Goal: Information Seeking & Learning: Learn about a topic

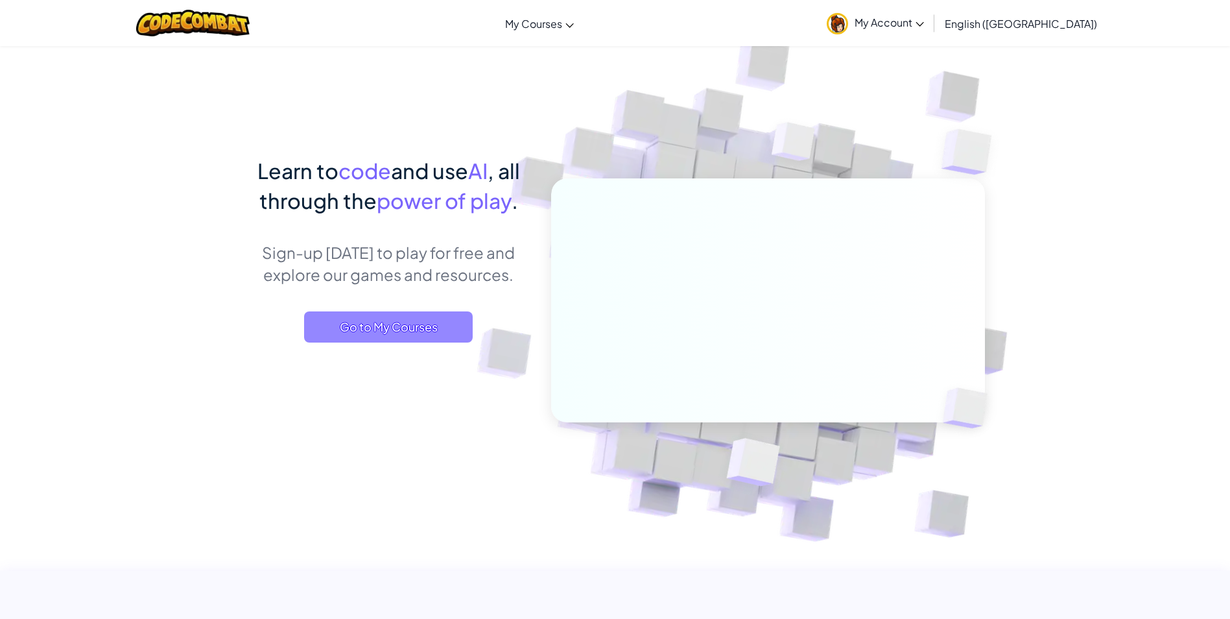
click at [388, 322] on span "Go to My Courses" at bounding box center [388, 326] width 169 height 31
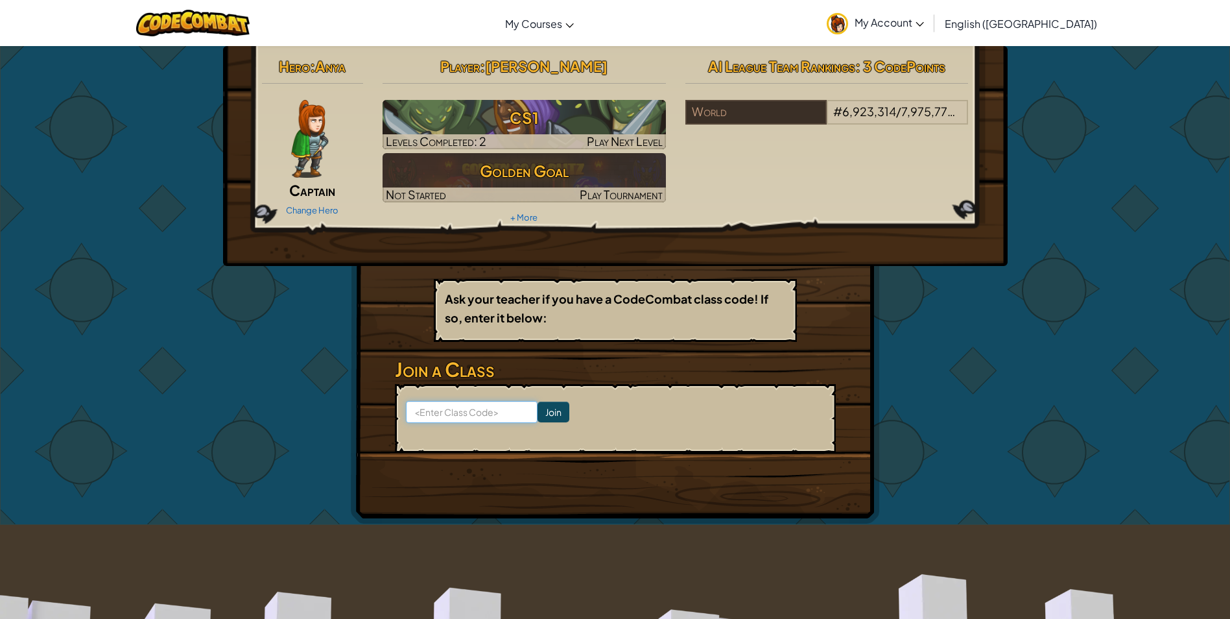
click at [461, 414] on input at bounding box center [472, 412] width 132 height 22
type input "WaterPinArt"
click at [538, 416] on input "Join" at bounding box center [554, 411] width 32 height 21
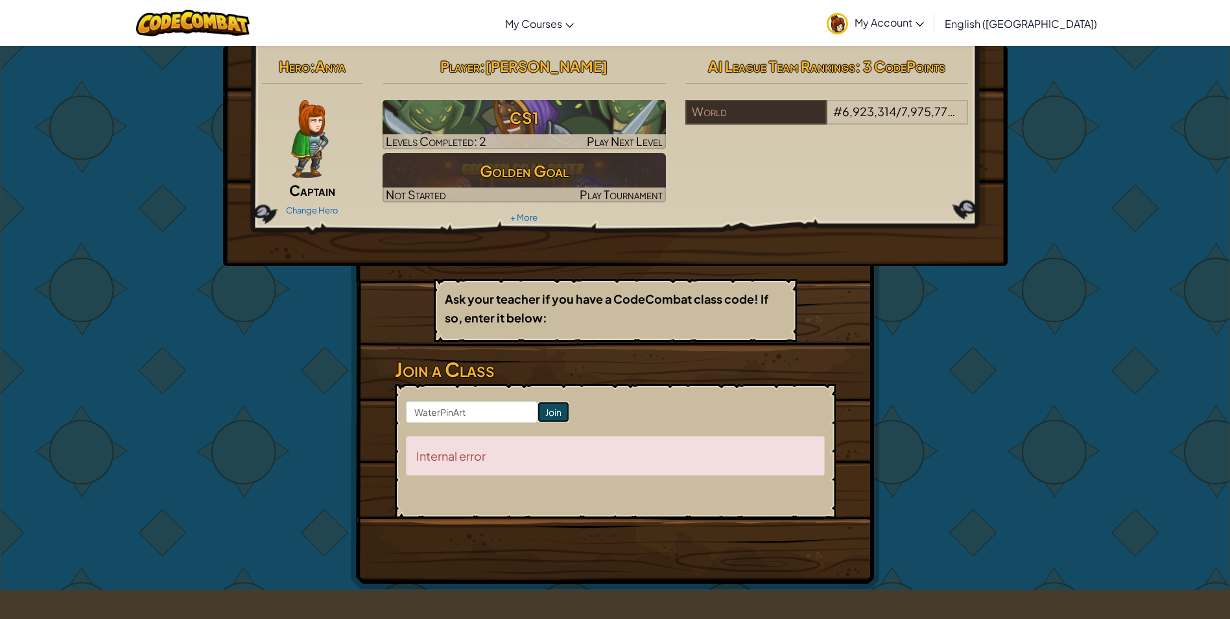
click at [538, 420] on input "Join" at bounding box center [554, 411] width 32 height 21
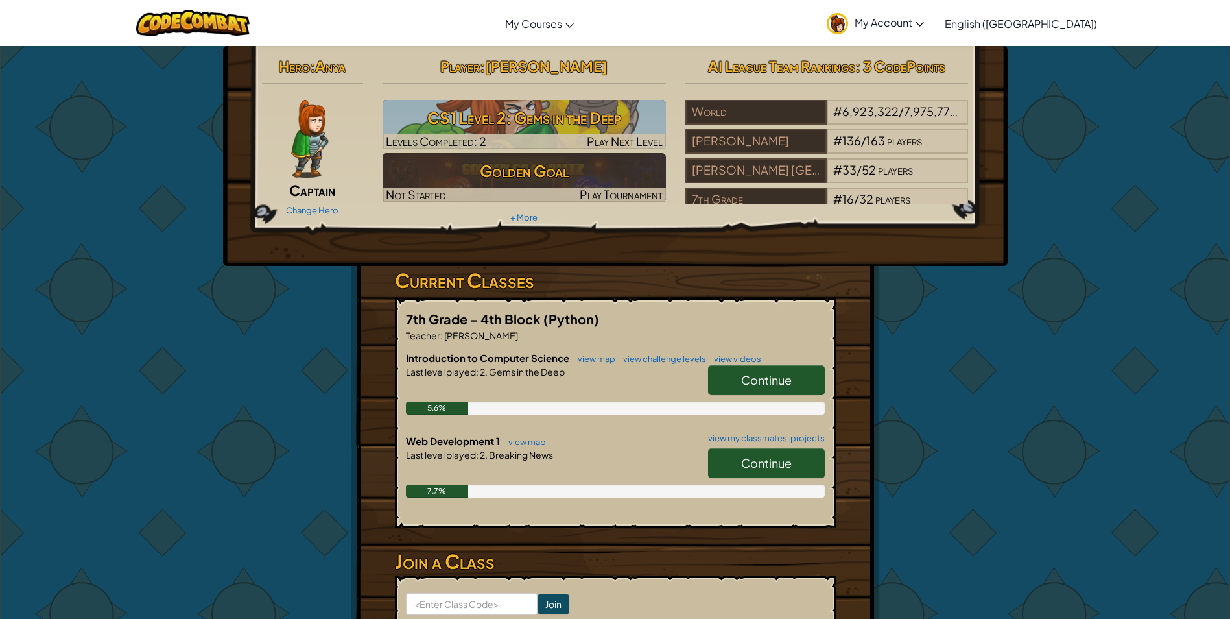
click at [763, 468] on span "Continue" at bounding box center [766, 462] width 51 height 15
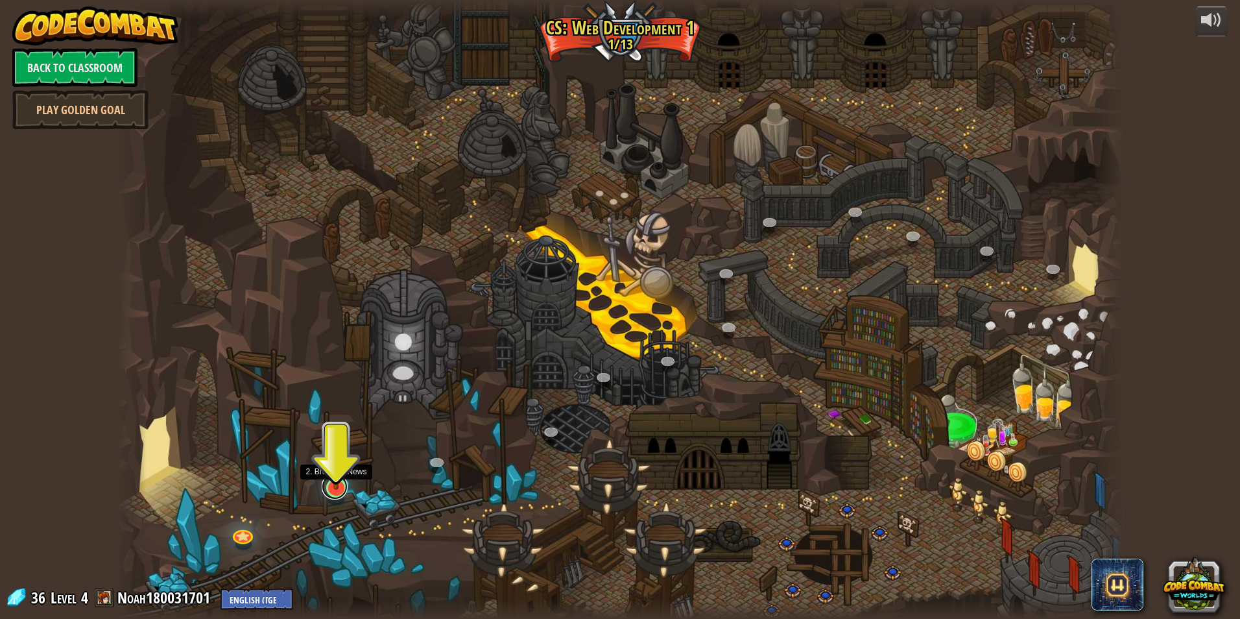
drag, startPoint x: 326, startPoint y: 496, endPoint x: 333, endPoint y: 495, distance: 7.3
click at [333, 495] on link at bounding box center [335, 486] width 26 height 26
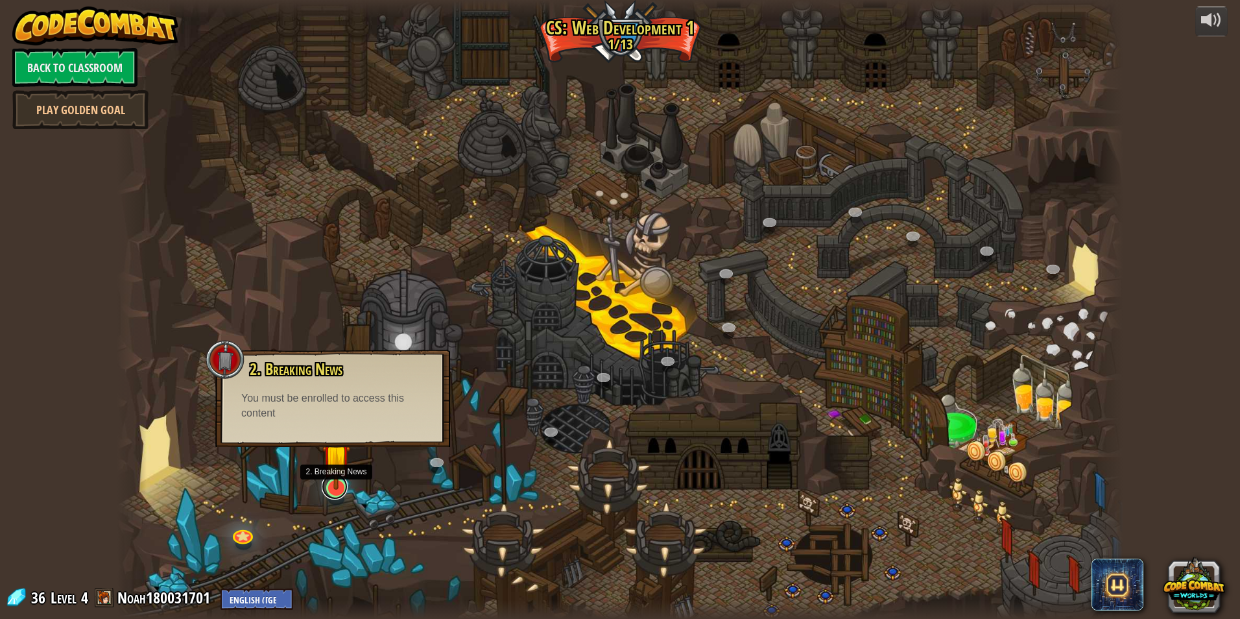
click at [328, 494] on link at bounding box center [335, 486] width 26 height 26
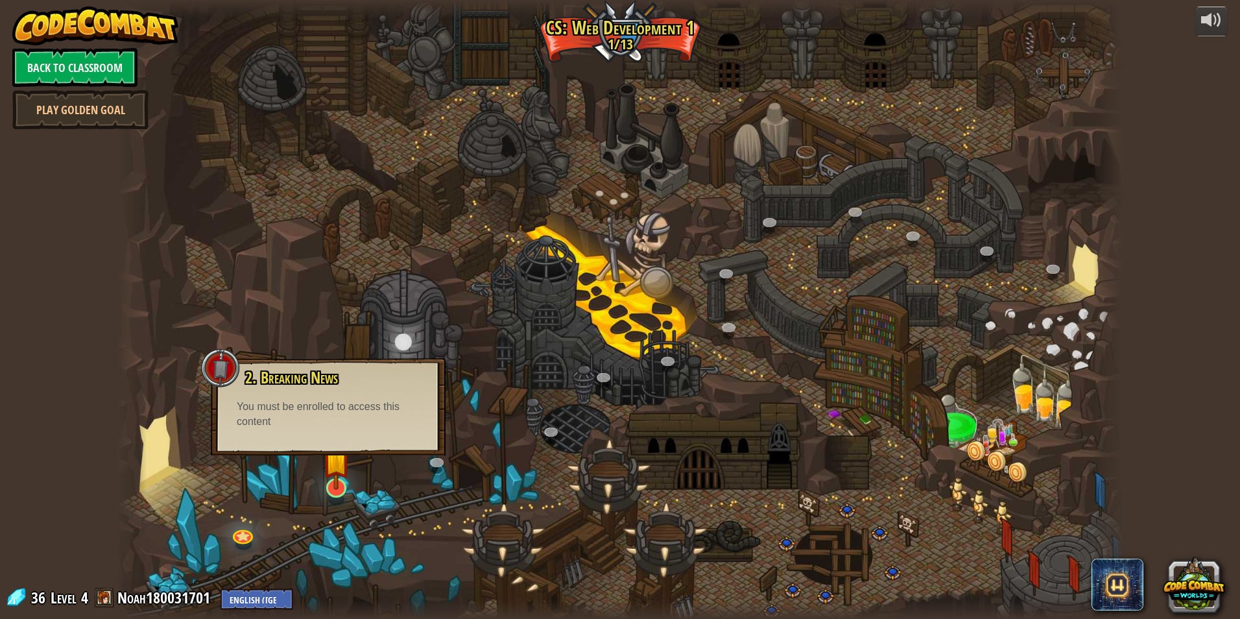
click at [326, 488] on img at bounding box center [336, 458] width 28 height 64
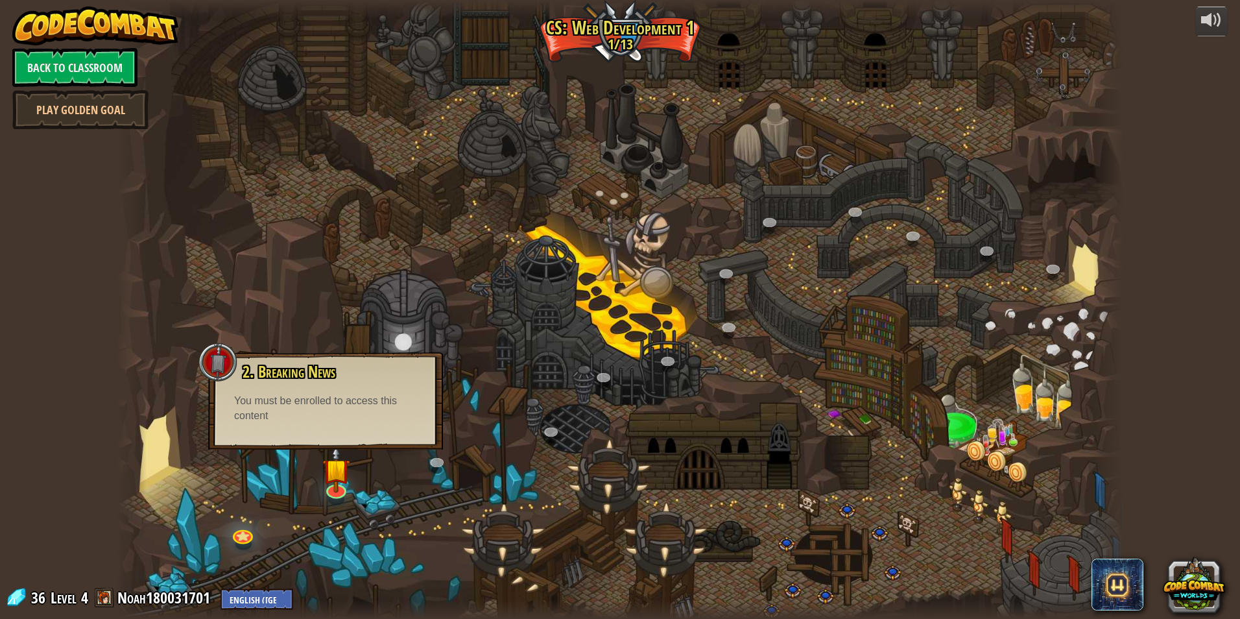
click at [347, 432] on div "2. Breaking News Break your ideas into nice, bite-sized chunks. You must be enr…" at bounding box center [325, 400] width 235 height 97
click at [323, 495] on div "10. Stylish Intent (Locked) Begin learning how to style various elements of a w…" at bounding box center [620, 309] width 1007 height 619
click at [331, 489] on link at bounding box center [335, 486] width 26 height 26
click at [336, 486] on img at bounding box center [336, 458] width 28 height 64
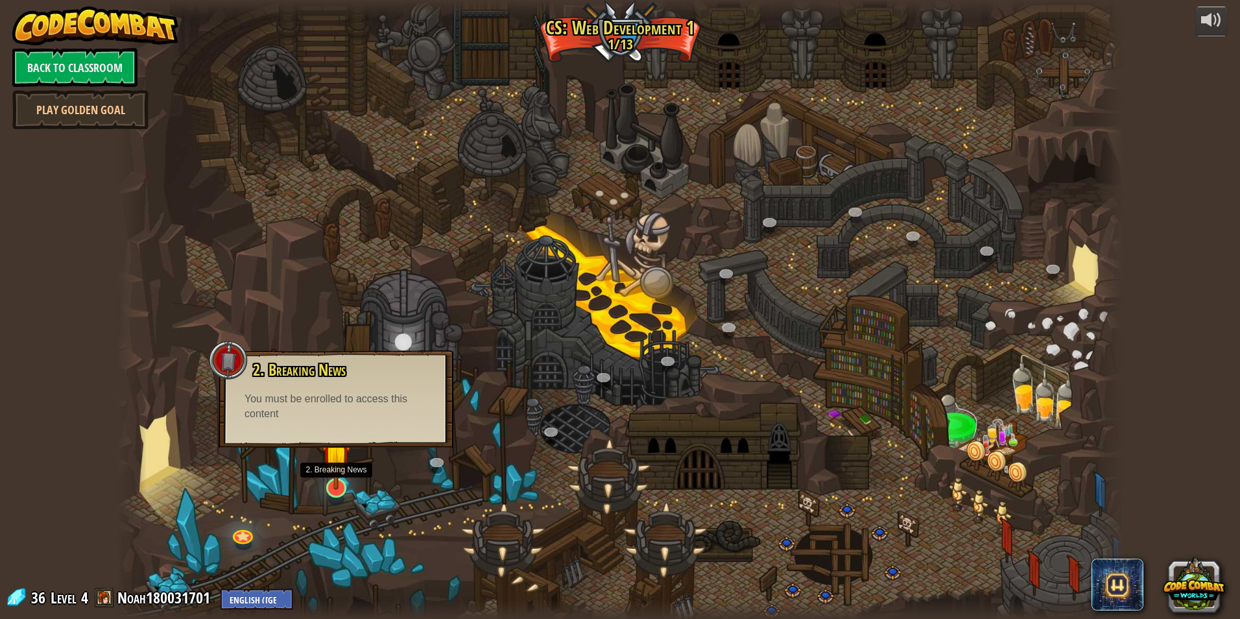
drag, startPoint x: 336, startPoint y: 486, endPoint x: 337, endPoint y: 471, distance: 15.6
click at [337, 484] on img at bounding box center [336, 458] width 28 height 64
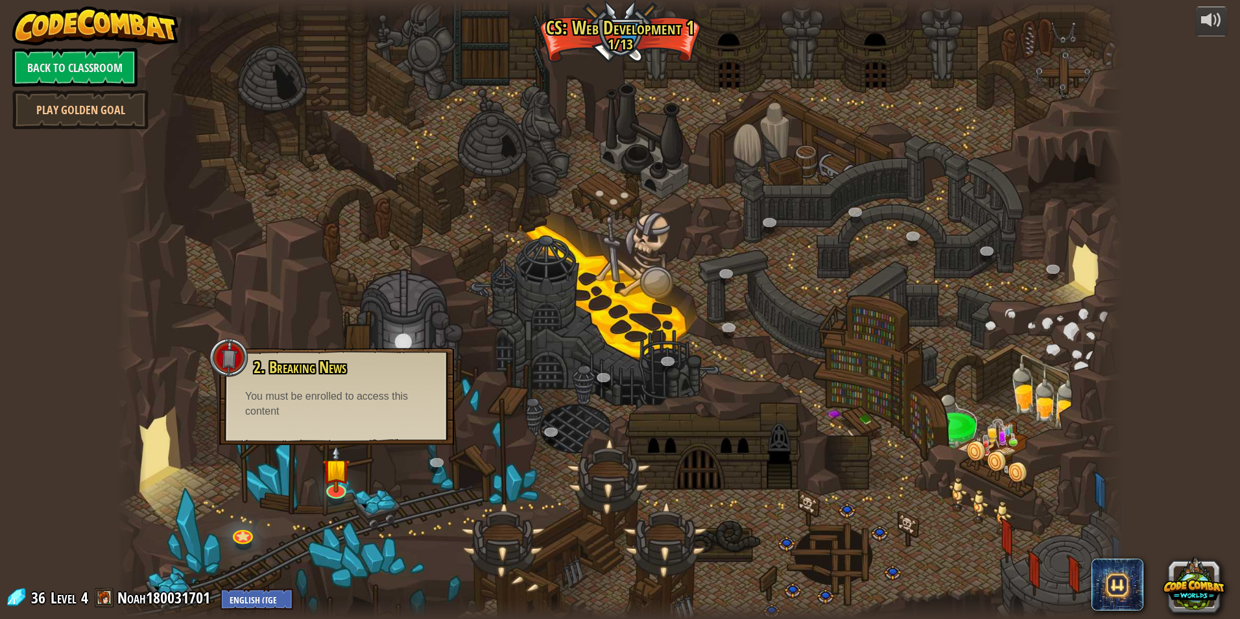
drag, startPoint x: 341, startPoint y: 407, endPoint x: 340, endPoint y: 423, distance: 15.6
click at [341, 412] on div "You must be enrolled to access this content" at bounding box center [336, 404] width 183 height 30
click at [328, 489] on img at bounding box center [336, 458] width 28 height 64
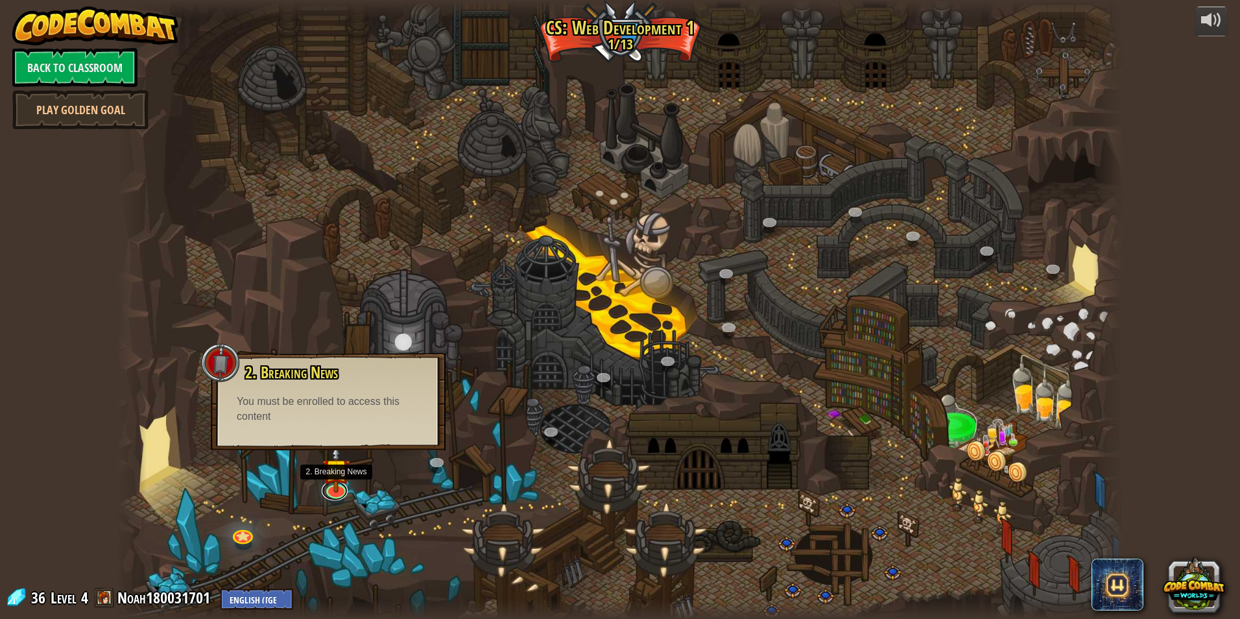
drag, startPoint x: 328, startPoint y: 489, endPoint x: 342, endPoint y: 507, distance: 22.6
click at [342, 507] on div "10. Stylish Intent (Locked) Begin learning how to style various elements of a w…" at bounding box center [620, 309] width 1007 height 619
click at [359, 472] on div at bounding box center [620, 309] width 1007 height 619
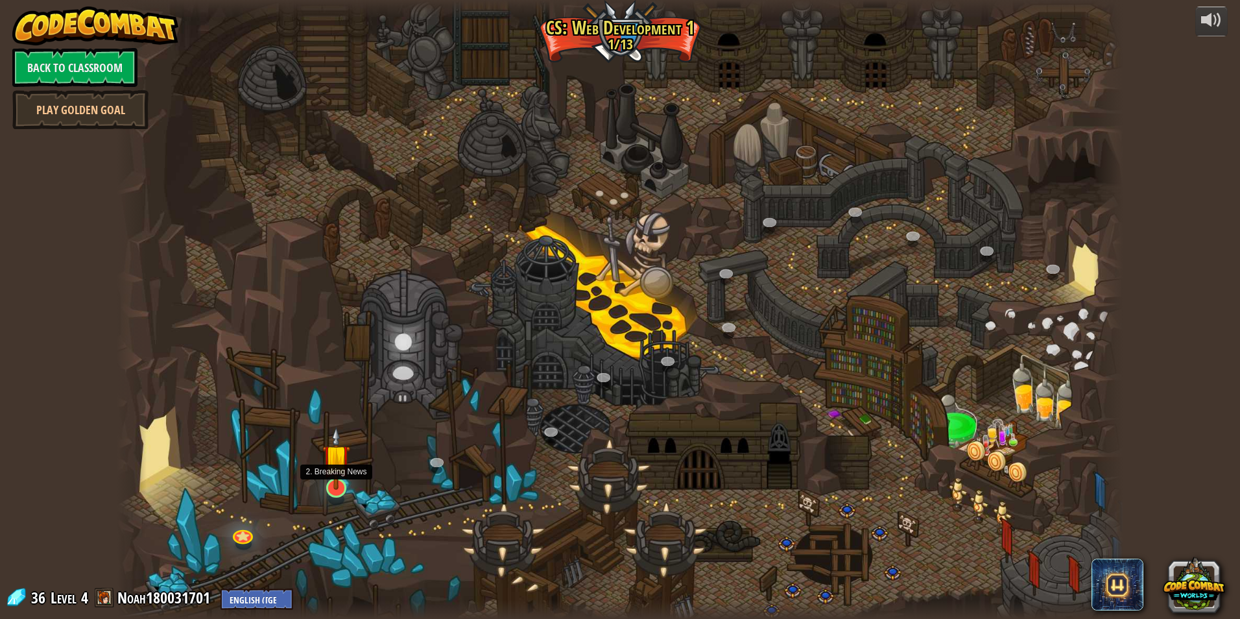
click at [342, 480] on img at bounding box center [336, 458] width 28 height 64
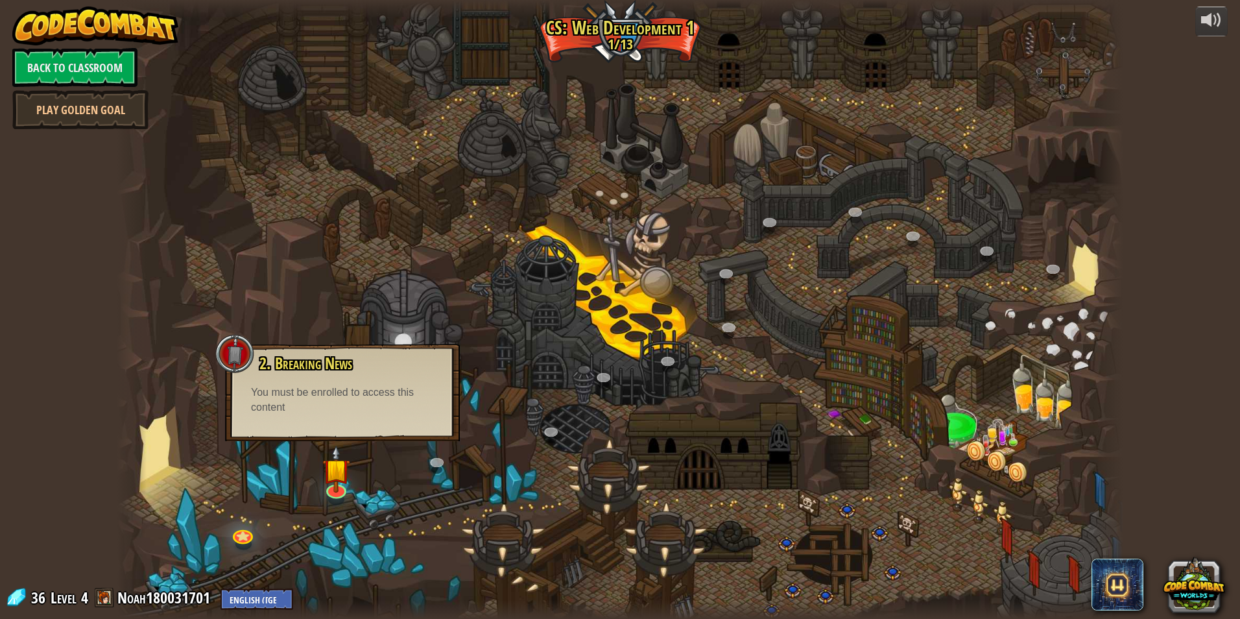
click at [336, 415] on div "2. Breaking News Break your ideas into nice, bite-sized chunks. You must be enr…" at bounding box center [342, 392] width 235 height 97
click at [336, 408] on div "You must be enrolled to access this content" at bounding box center [342, 400] width 183 height 30
click at [337, 406] on div "You must be enrolled to access this content" at bounding box center [342, 400] width 183 height 30
click at [331, 470] on img at bounding box center [336, 458] width 28 height 64
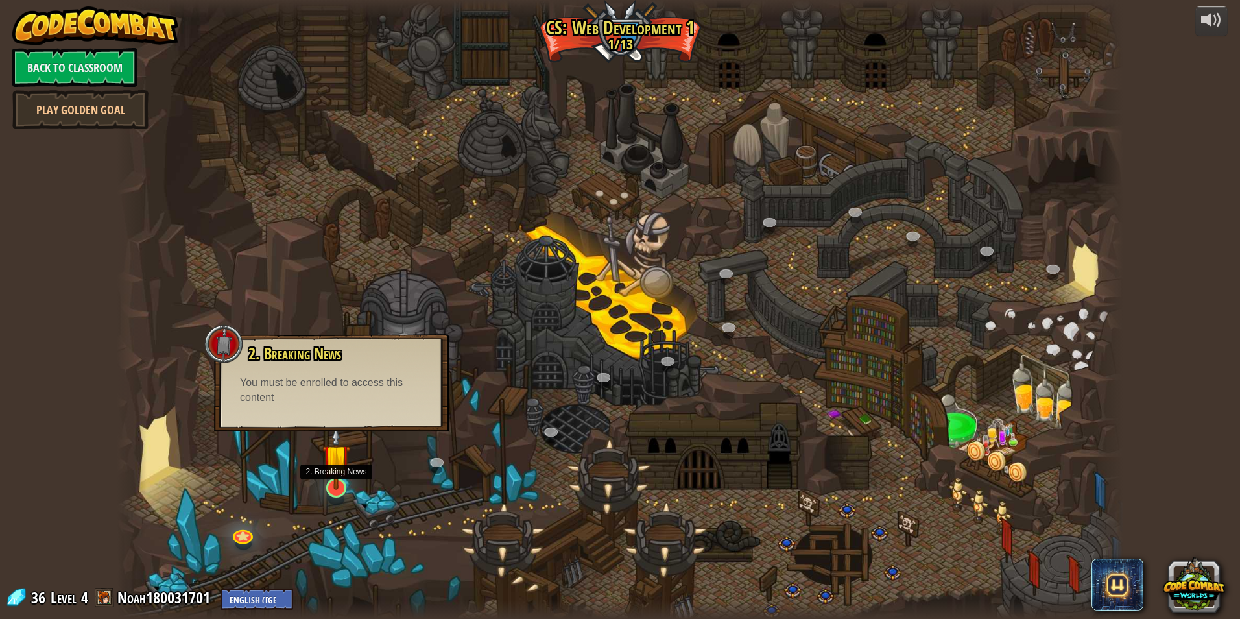
click at [331, 470] on img at bounding box center [336, 458] width 28 height 64
click at [332, 468] on img at bounding box center [336, 458] width 28 height 64
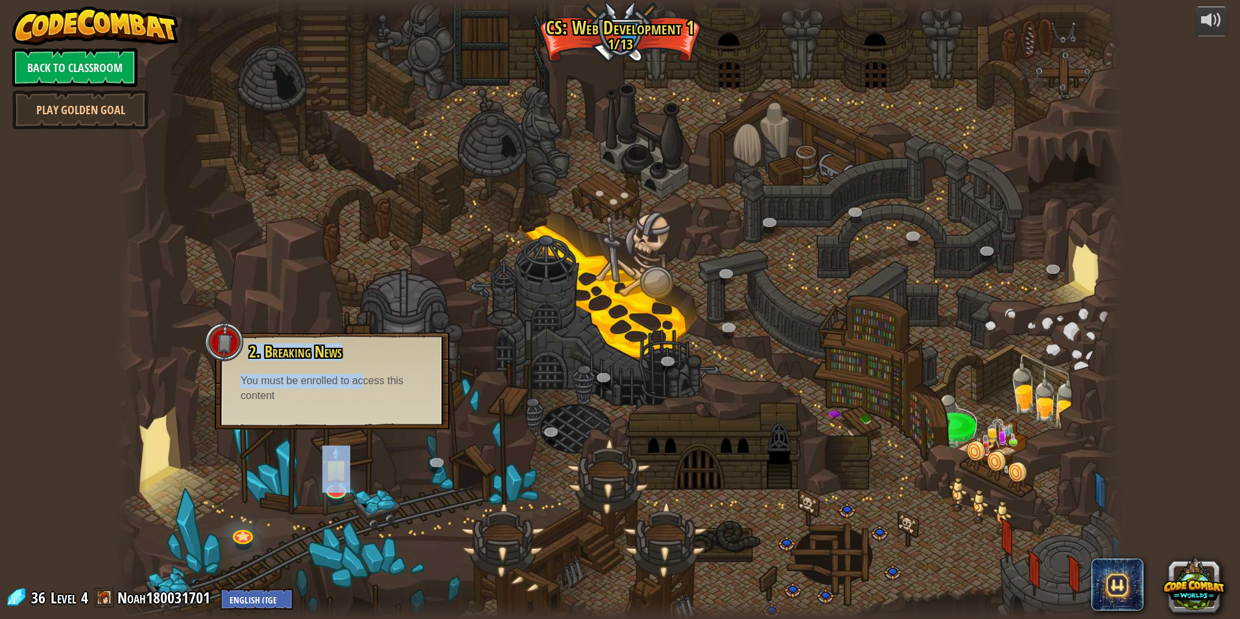
drag, startPoint x: 365, startPoint y: 377, endPoint x: 513, endPoint y: 389, distance: 148.3
click at [513, 389] on div "10. Stylish Intent (Locked) Begin learning how to style various elements of a w…" at bounding box center [620, 309] width 1007 height 619
click at [528, 436] on div at bounding box center [620, 309] width 1007 height 619
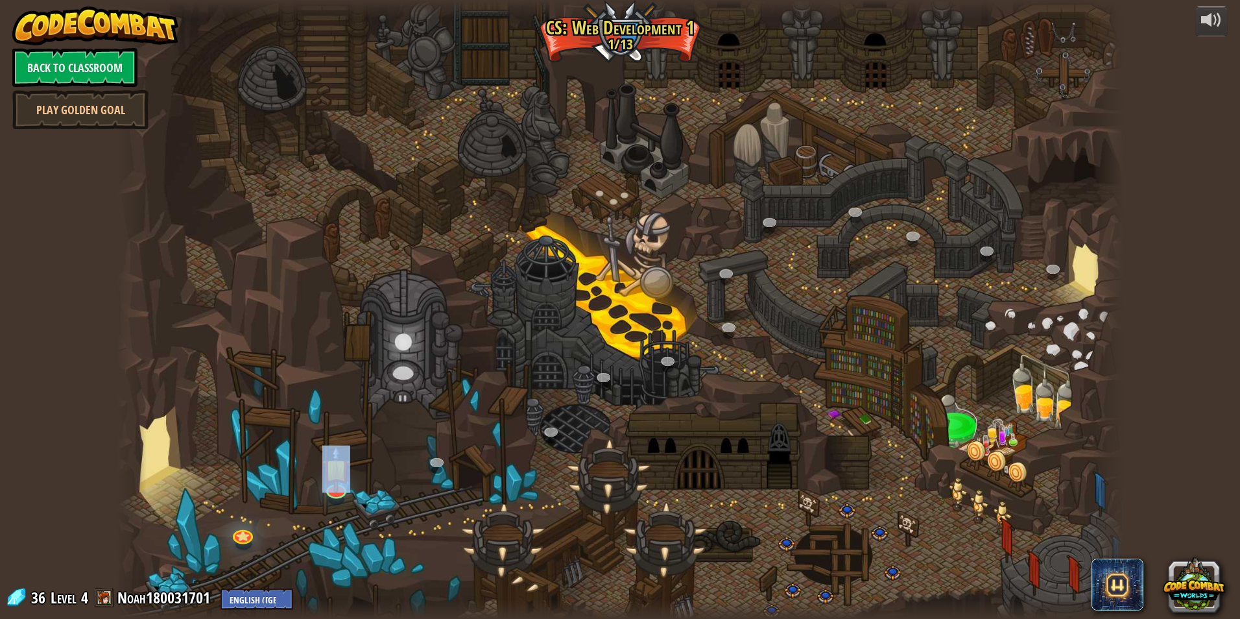
click at [364, 469] on div at bounding box center [620, 309] width 1007 height 619
click at [411, 457] on div at bounding box center [620, 309] width 1007 height 619
click at [697, 231] on div at bounding box center [620, 309] width 1007 height 619
drag, startPoint x: 695, startPoint y: 231, endPoint x: 658, endPoint y: 232, distance: 37.0
click at [685, 235] on div at bounding box center [620, 309] width 1007 height 619
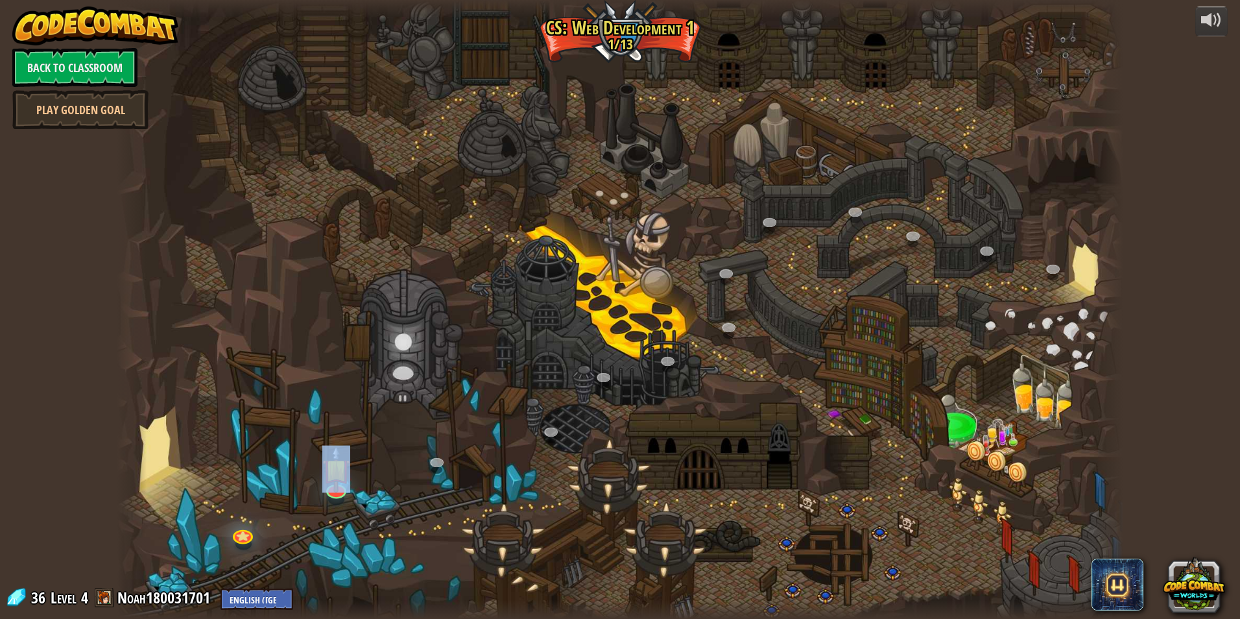
click at [510, 256] on div at bounding box center [620, 309] width 1007 height 619
drag, startPoint x: 418, startPoint y: 407, endPoint x: 359, endPoint y: 565, distance: 168.9
click at [359, 514] on div at bounding box center [620, 309] width 1007 height 619
click at [359, 569] on div at bounding box center [620, 309] width 1007 height 619
click at [361, 527] on div at bounding box center [620, 309] width 1007 height 619
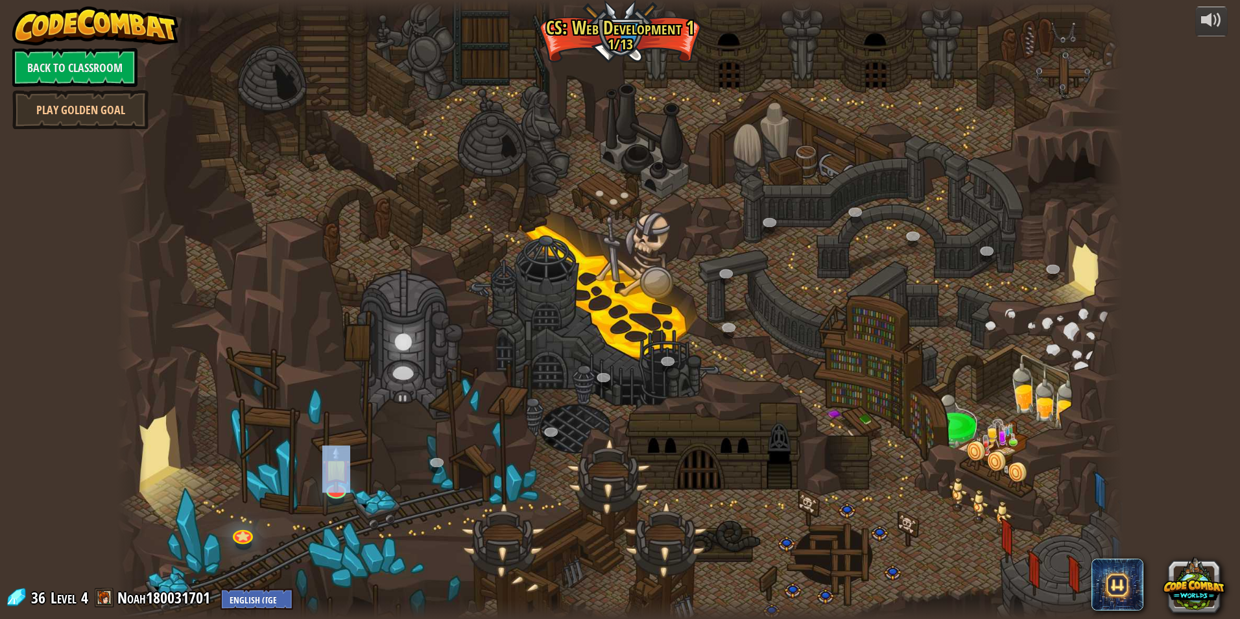
drag, startPoint x: 355, startPoint y: 514, endPoint x: 348, endPoint y: 496, distance: 18.9
click at [353, 506] on div at bounding box center [620, 309] width 1007 height 619
click at [350, 474] on div at bounding box center [620, 309] width 1007 height 619
click at [344, 475] on img at bounding box center [336, 458] width 28 height 64
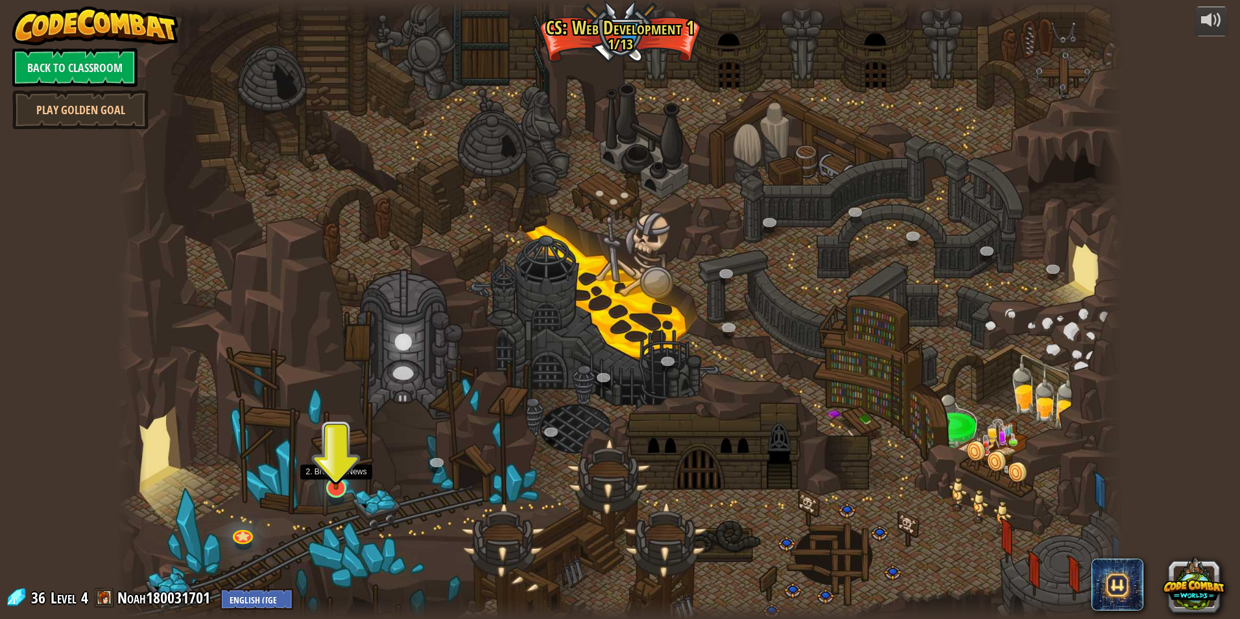
click at [344, 482] on img at bounding box center [336, 458] width 28 height 64
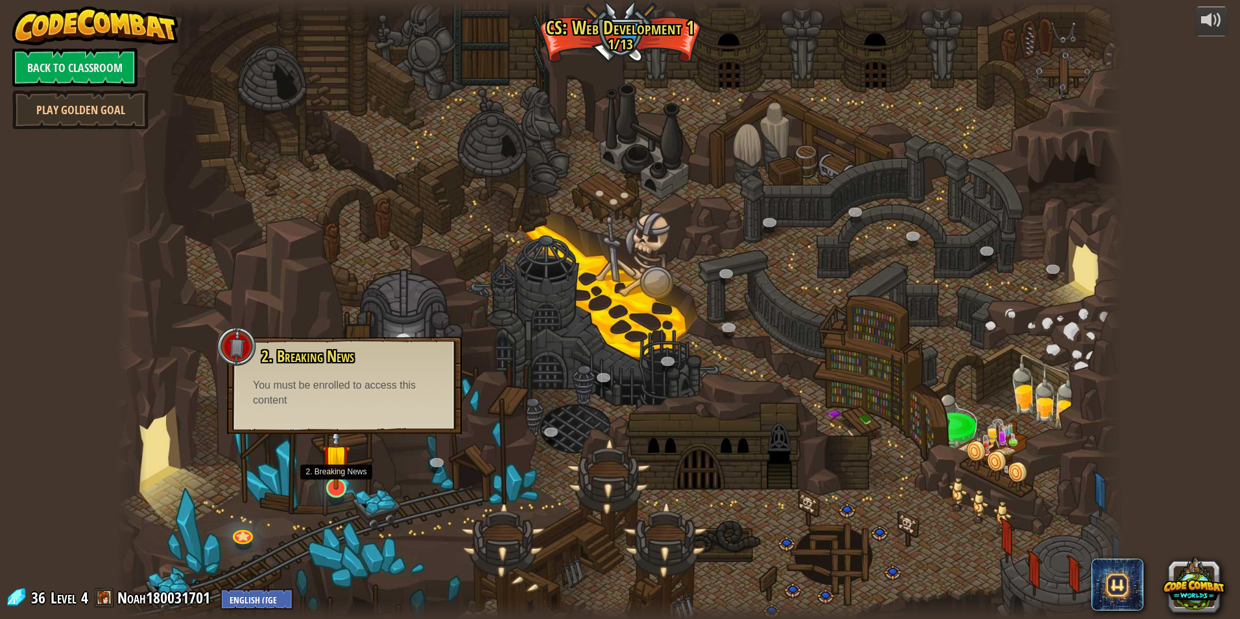
click at [345, 475] on img at bounding box center [336, 458] width 28 height 64
click at [339, 489] on link at bounding box center [335, 486] width 26 height 26
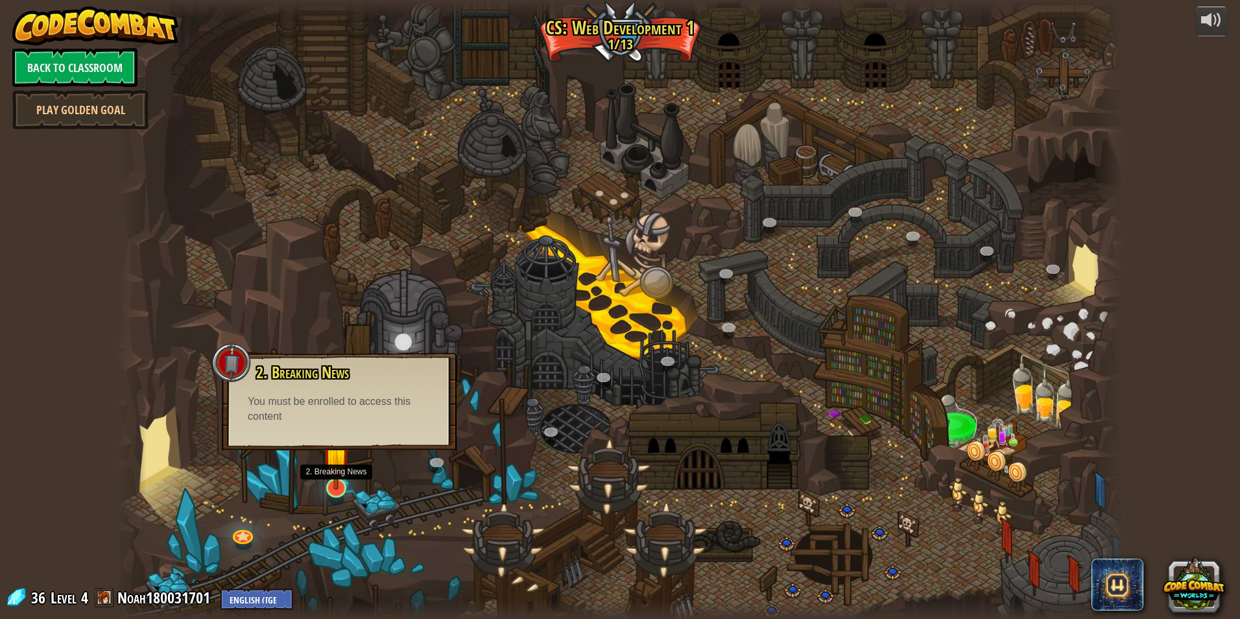
click at [339, 488] on img at bounding box center [336, 458] width 28 height 64
click at [335, 478] on img at bounding box center [336, 458] width 28 height 64
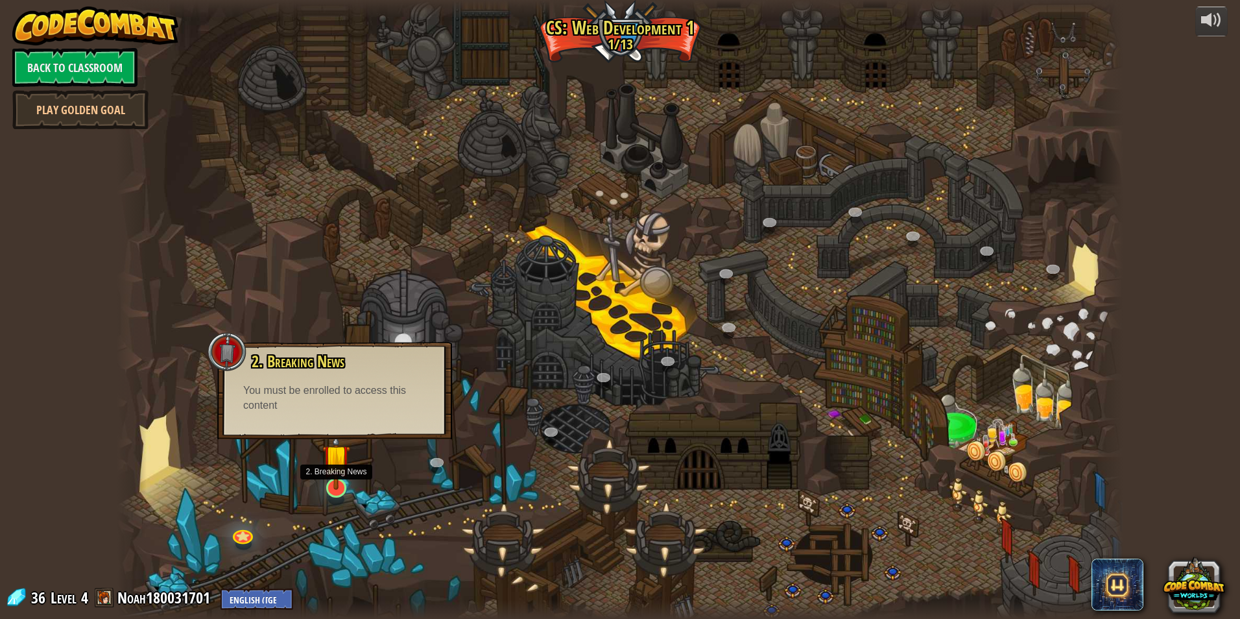
click at [341, 483] on img at bounding box center [336, 458] width 28 height 64
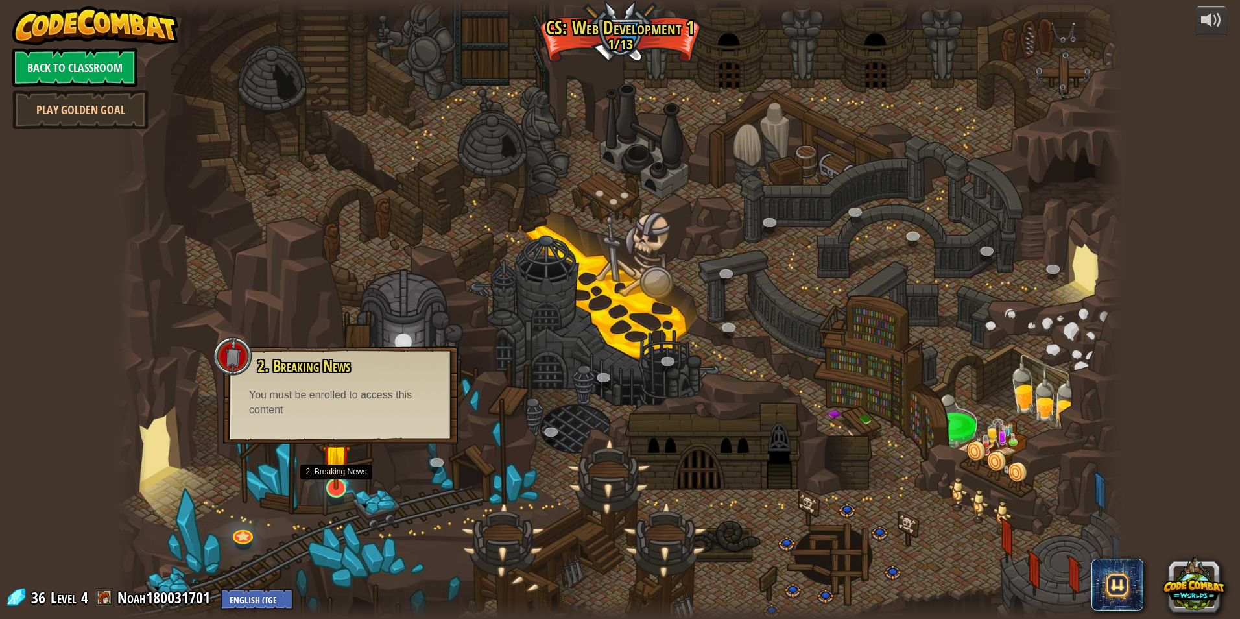
click at [341, 483] on img at bounding box center [336, 458] width 28 height 64
click at [338, 483] on img at bounding box center [336, 458] width 28 height 64
click at [337, 479] on img at bounding box center [336, 458] width 28 height 64
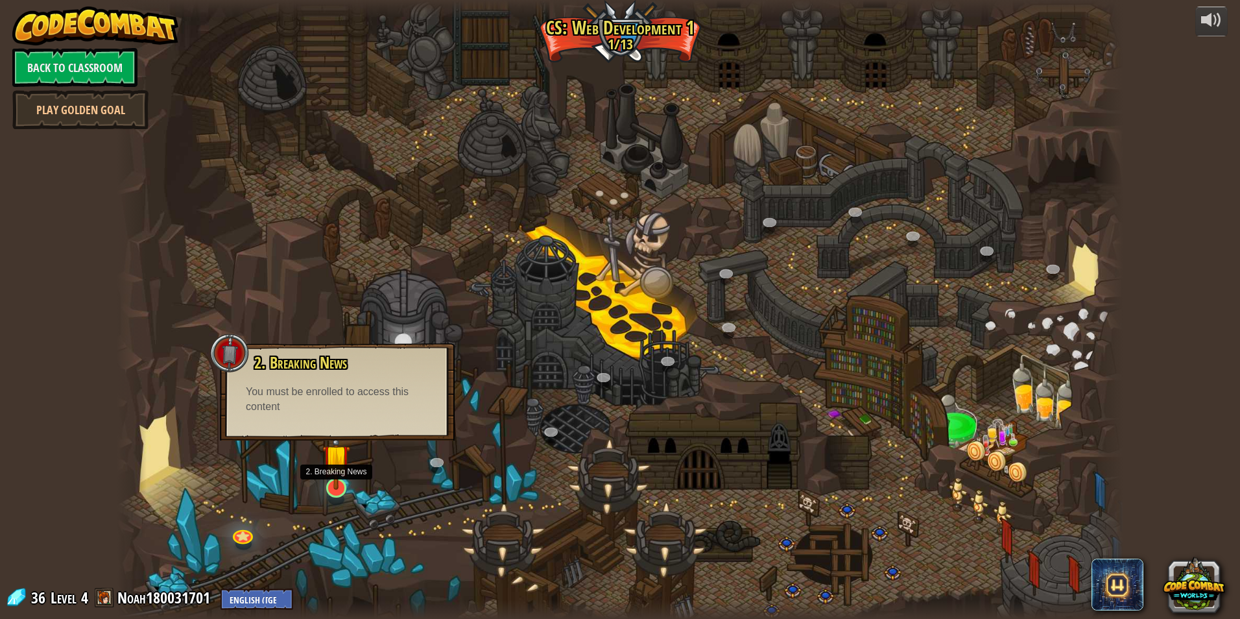
click at [338, 468] on img at bounding box center [336, 458] width 28 height 64
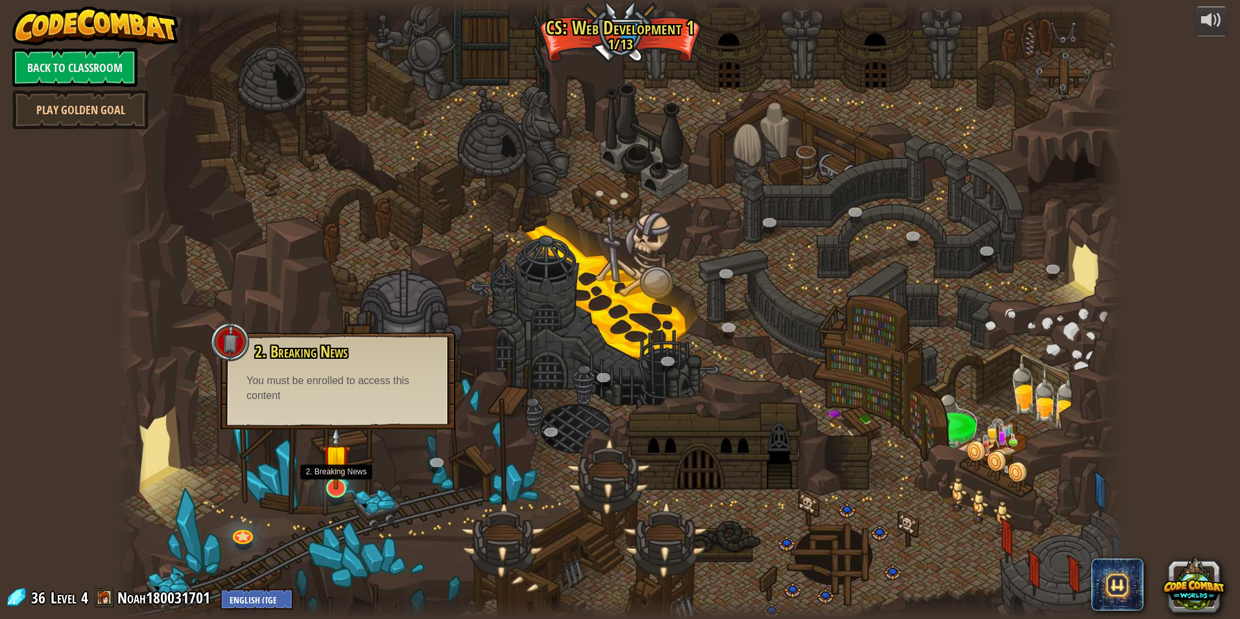
click at [338, 452] on img at bounding box center [336, 458] width 28 height 64
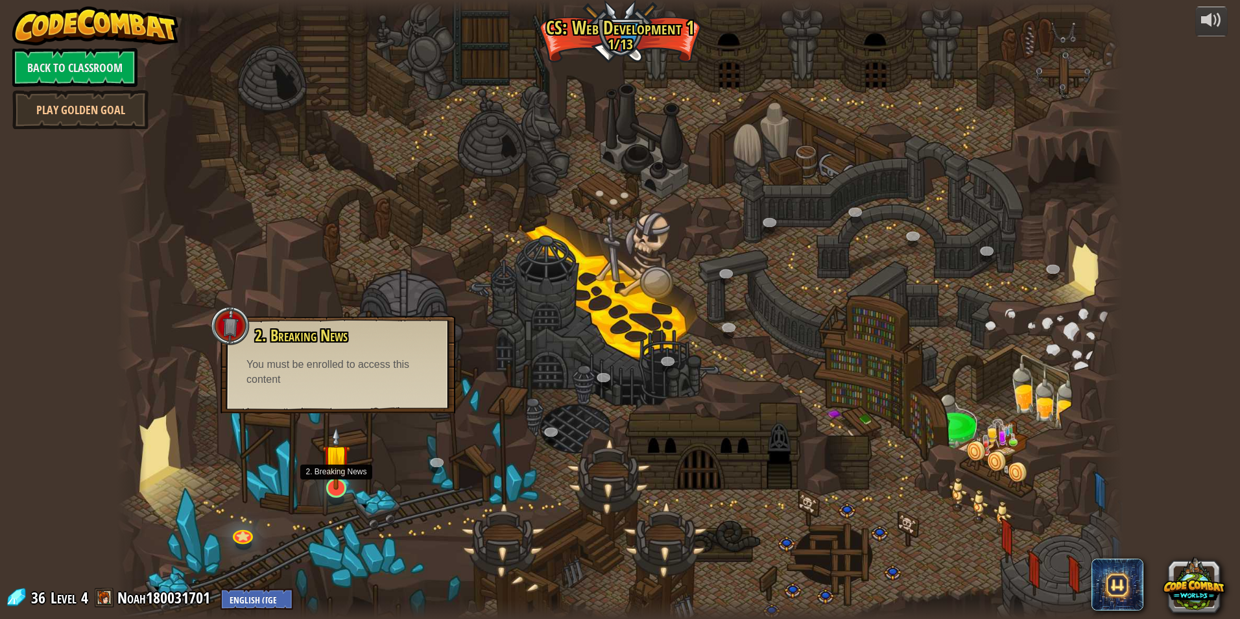
click at [338, 452] on img at bounding box center [336, 458] width 28 height 64
click at [338, 447] on img at bounding box center [336, 458] width 28 height 64
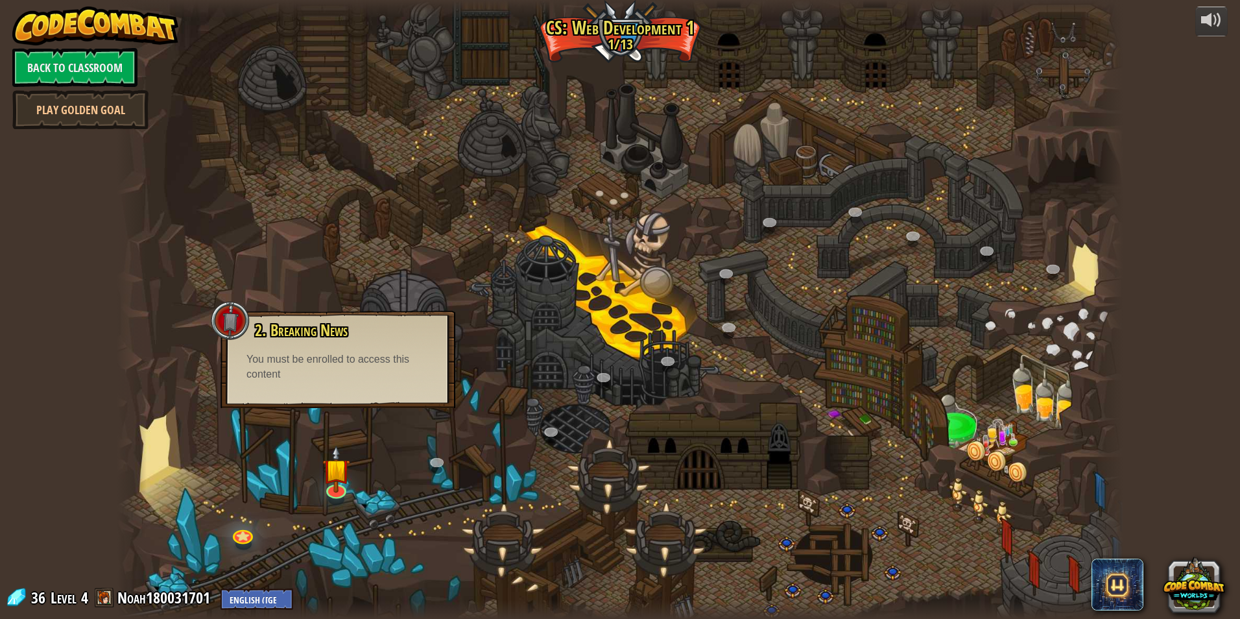
drag, startPoint x: 331, startPoint y: 346, endPoint x: 316, endPoint y: 341, distance: 16.4
click at [331, 345] on div "2. Breaking News Break your ideas into nice, bite-sized chunks. You must be enr…" at bounding box center [337, 352] width 209 height 60
drag, startPoint x: 316, startPoint y: 341, endPoint x: 221, endPoint y: 344, distance: 95.4
click at [221, 344] on div "2. Breaking News Break your ideas into nice, bite-sized chunks. You must be enr…" at bounding box center [338, 359] width 235 height 97
drag, startPoint x: 221, startPoint y: 344, endPoint x: 242, endPoint y: 341, distance: 21.8
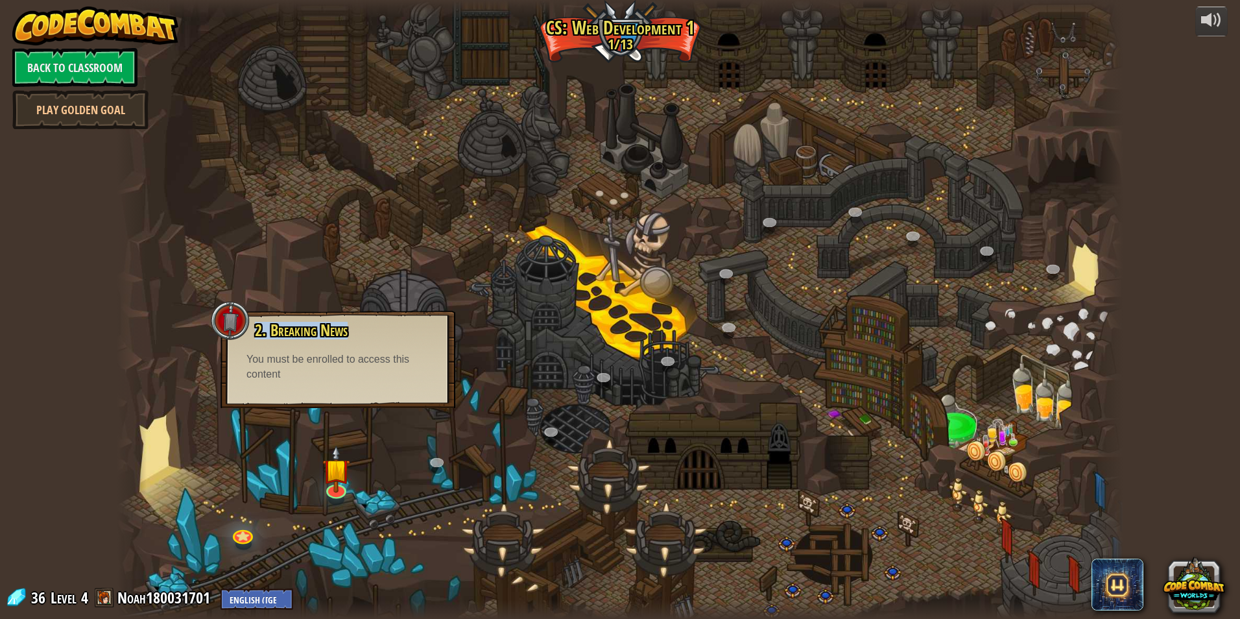
click at [242, 341] on div "2. Breaking News Break your ideas into nice, bite-sized chunks. You must be enr…" at bounding box center [337, 352] width 209 height 60
click at [597, 387] on div "10. Stylish Intent (Locked) Begin learning how to style various elements of a w…" at bounding box center [620, 309] width 1007 height 619
drag, startPoint x: 577, startPoint y: 378, endPoint x: 563, endPoint y: 385, distance: 15.1
click at [569, 385] on div at bounding box center [620, 309] width 1007 height 619
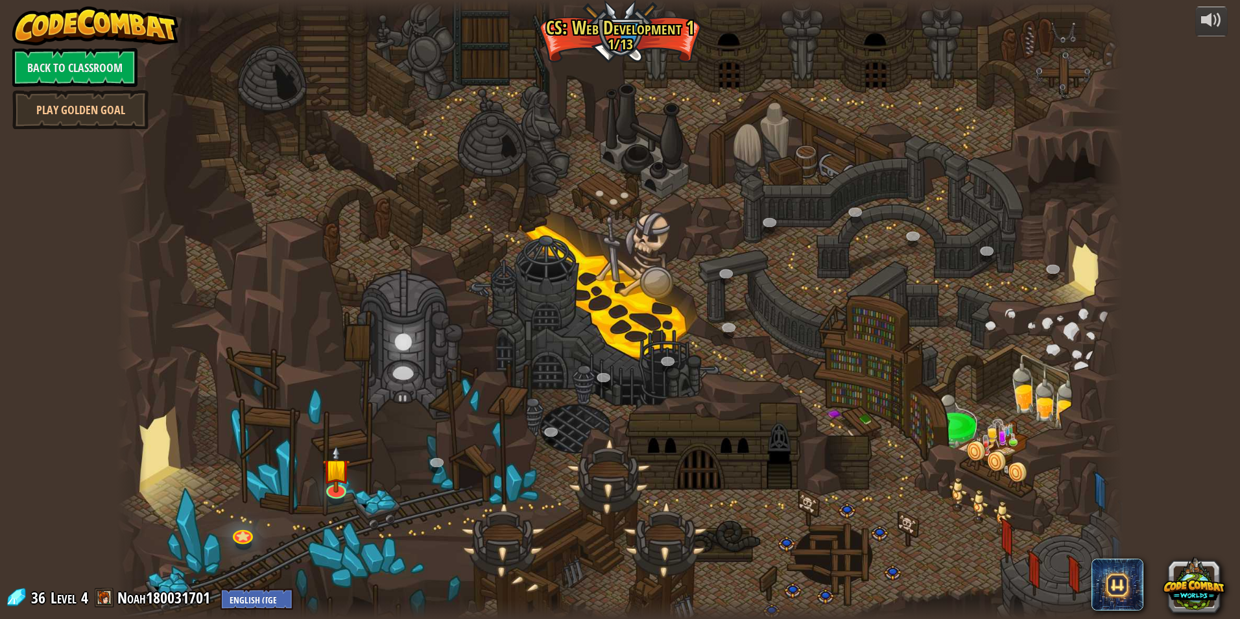
click at [555, 396] on div at bounding box center [620, 309] width 1007 height 619
click at [331, 481] on img at bounding box center [336, 458] width 28 height 64
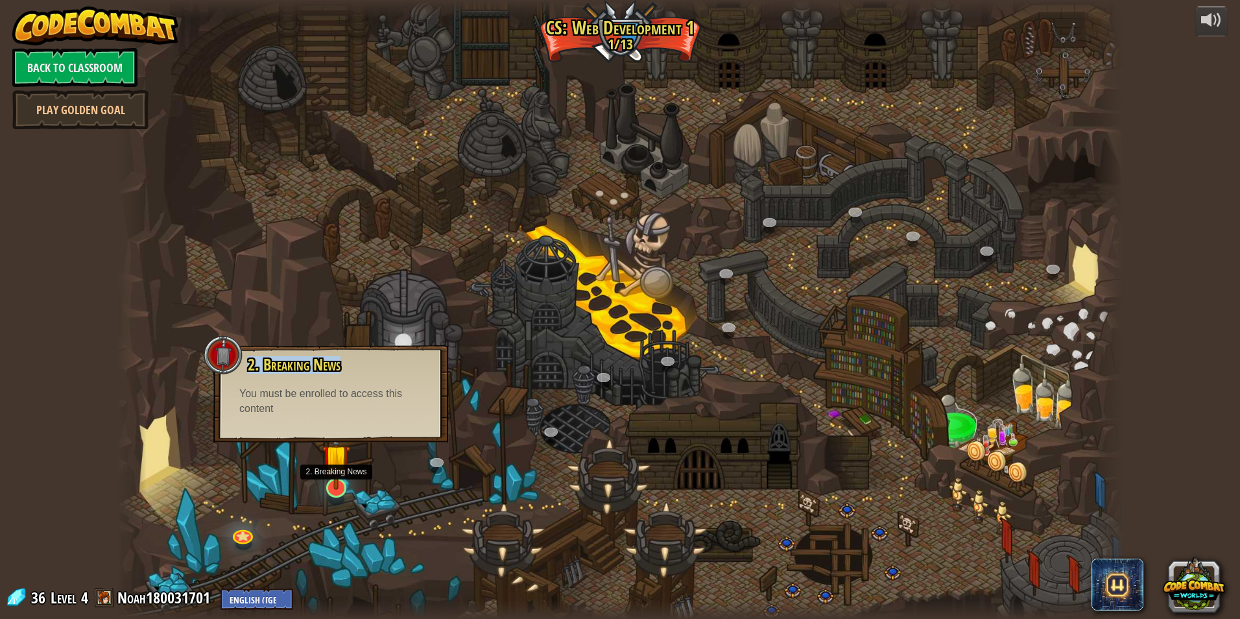
click at [335, 478] on img at bounding box center [336, 458] width 28 height 64
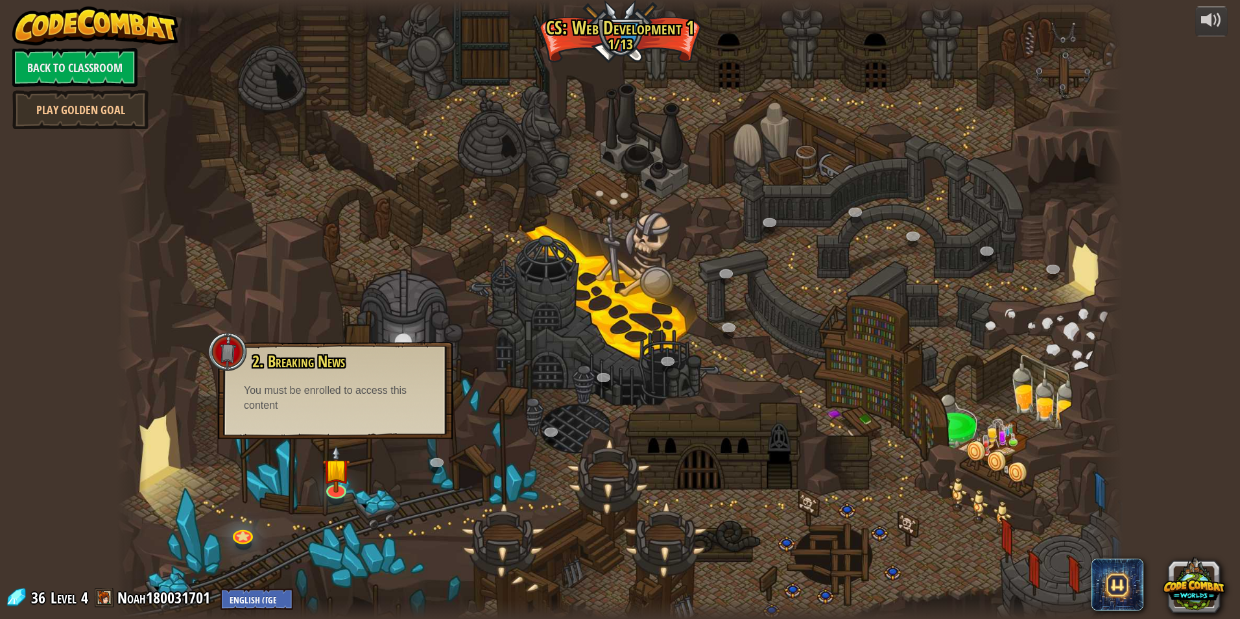
click at [429, 437] on div "2. Breaking News Break your ideas into nice, bite-sized chunks. You must be enr…" at bounding box center [335, 390] width 235 height 97
drag, startPoint x: 433, startPoint y: 433, endPoint x: 376, endPoint y: 491, distance: 80.7
click at [376, 491] on div at bounding box center [620, 309] width 1007 height 619
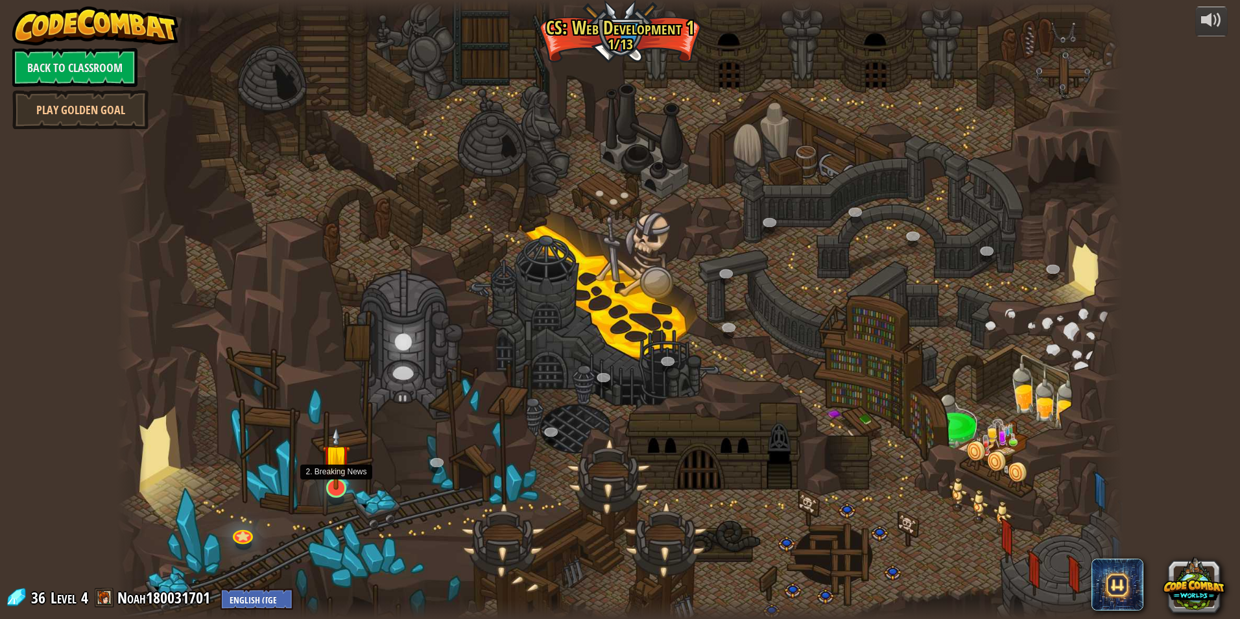
click at [346, 486] on img at bounding box center [336, 458] width 28 height 64
click at [333, 477] on img at bounding box center [336, 458] width 28 height 64
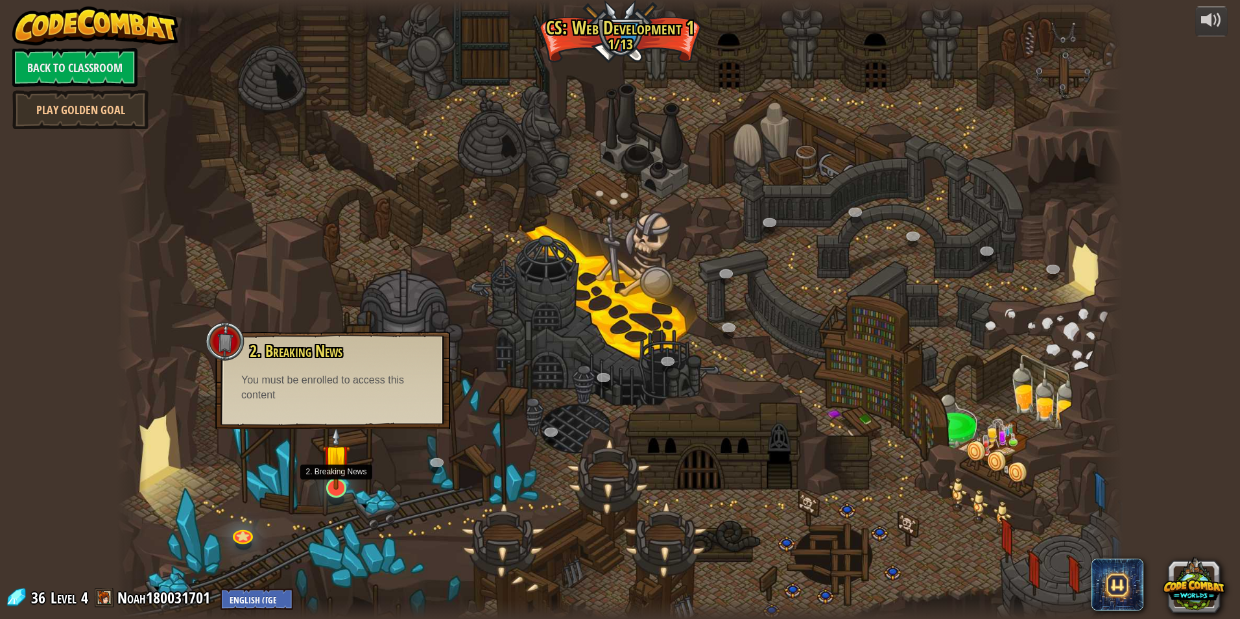
click at [332, 470] on img at bounding box center [336, 458] width 28 height 64
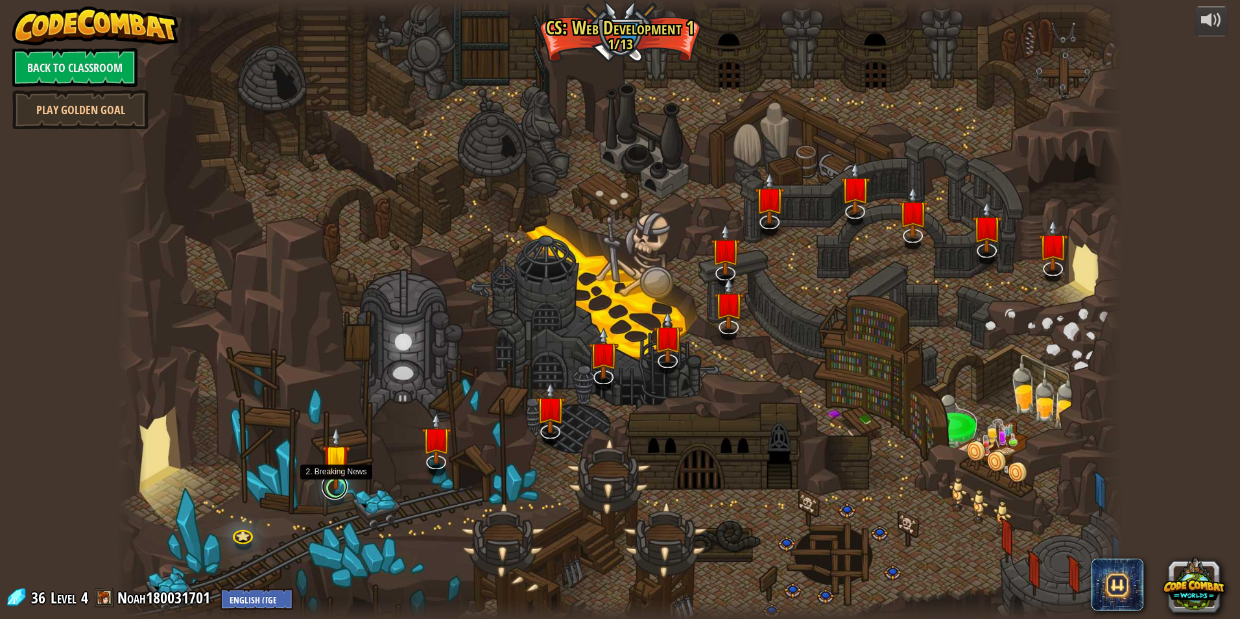
click at [329, 491] on link at bounding box center [335, 486] width 26 height 26
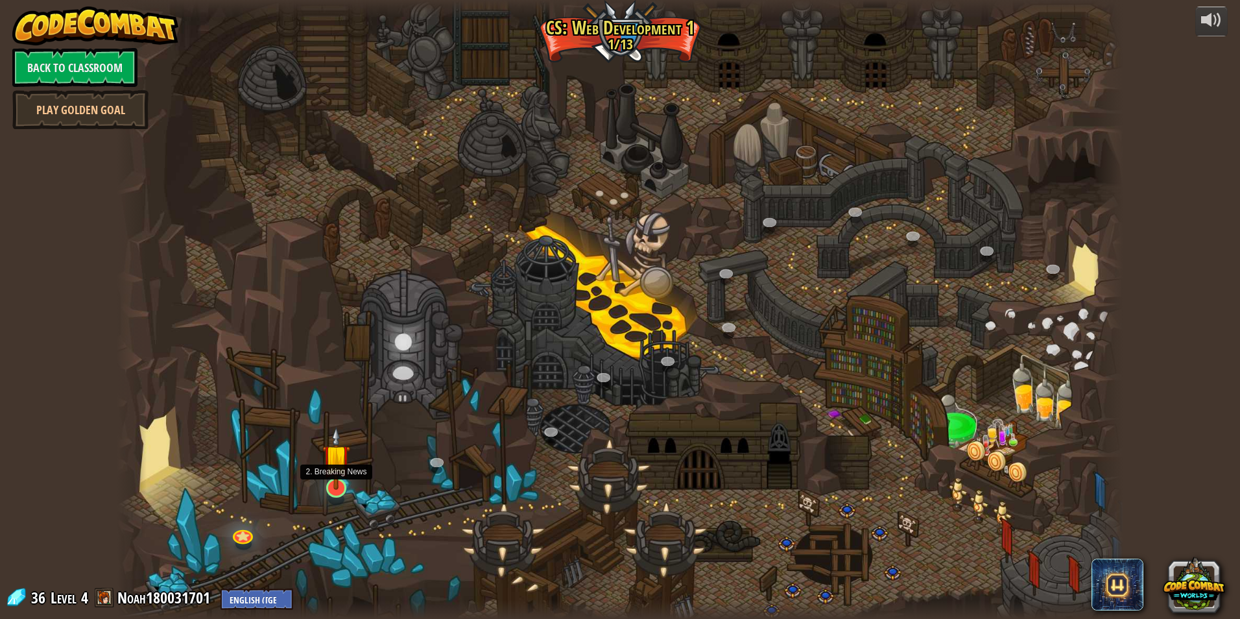
click at [335, 483] on img at bounding box center [336, 458] width 28 height 64
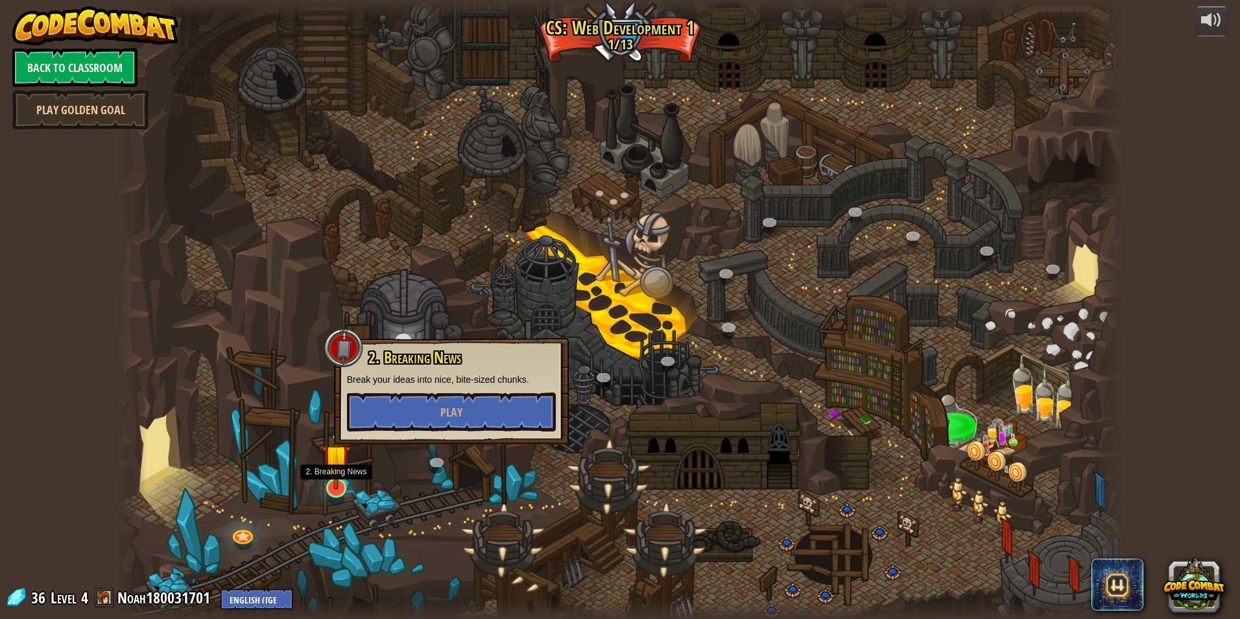
click at [335, 483] on img at bounding box center [336, 458] width 28 height 64
click at [403, 403] on button "Play" at bounding box center [451, 411] width 209 height 39
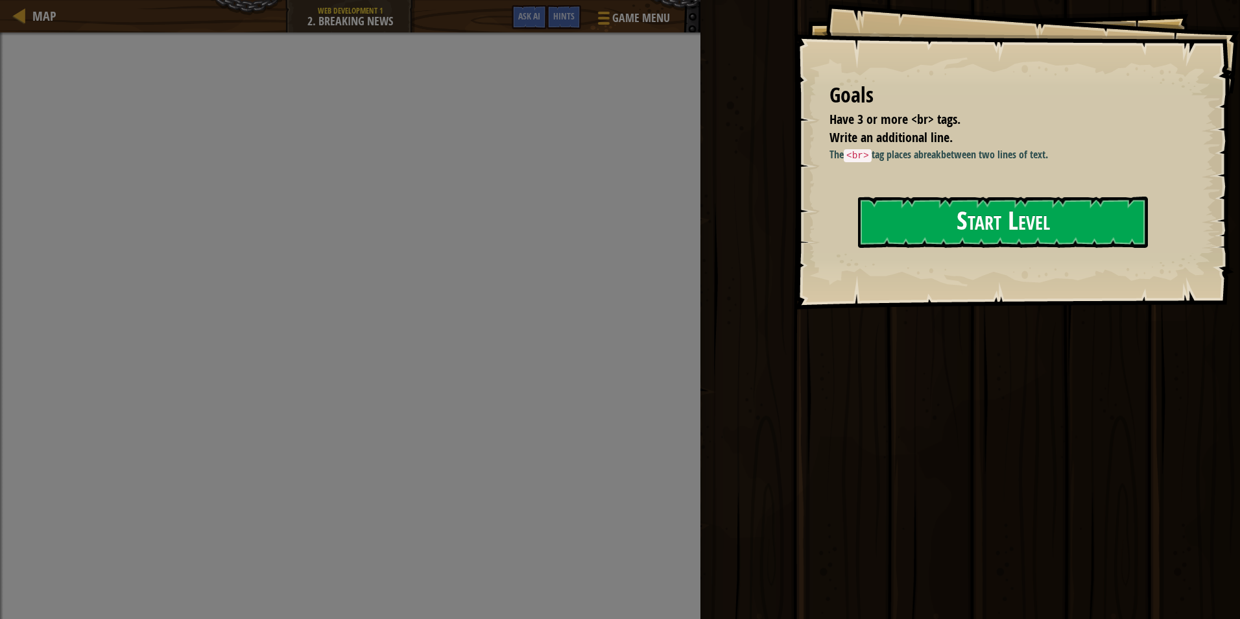
click at [915, 213] on button "Start Level" at bounding box center [1003, 222] width 290 height 51
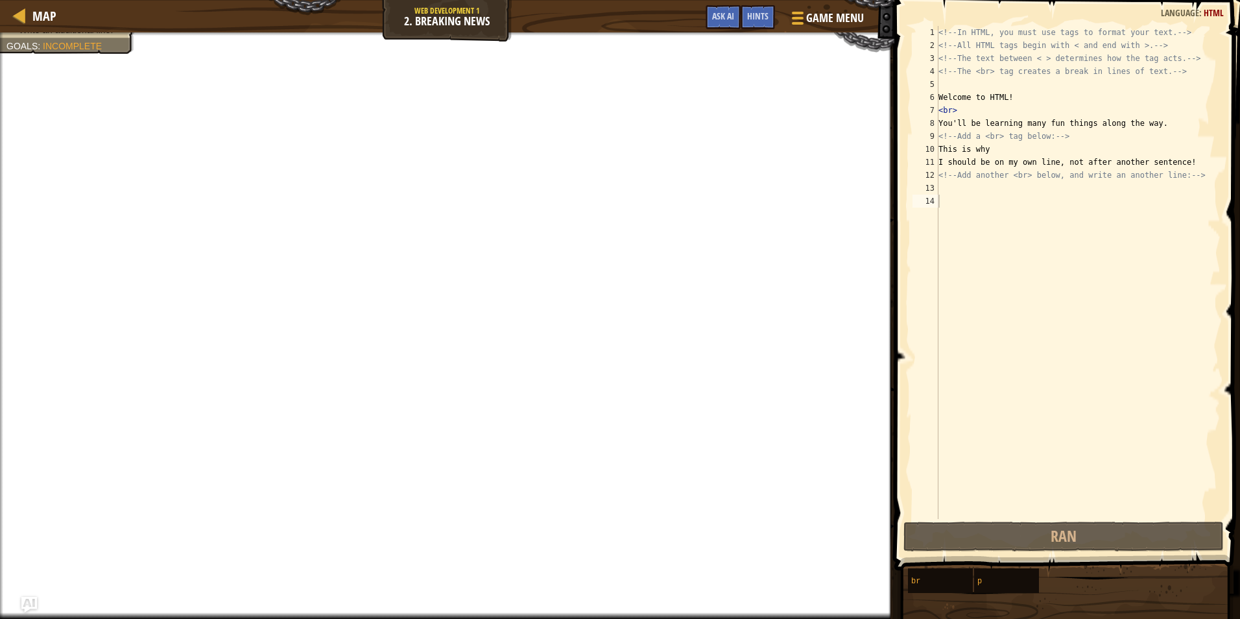
click at [776, 9] on div "Game Menu Done Hints Ask AI" at bounding box center [785, 20] width 173 height 30
click at [767, 12] on span "Hints" at bounding box center [757, 16] width 21 height 12
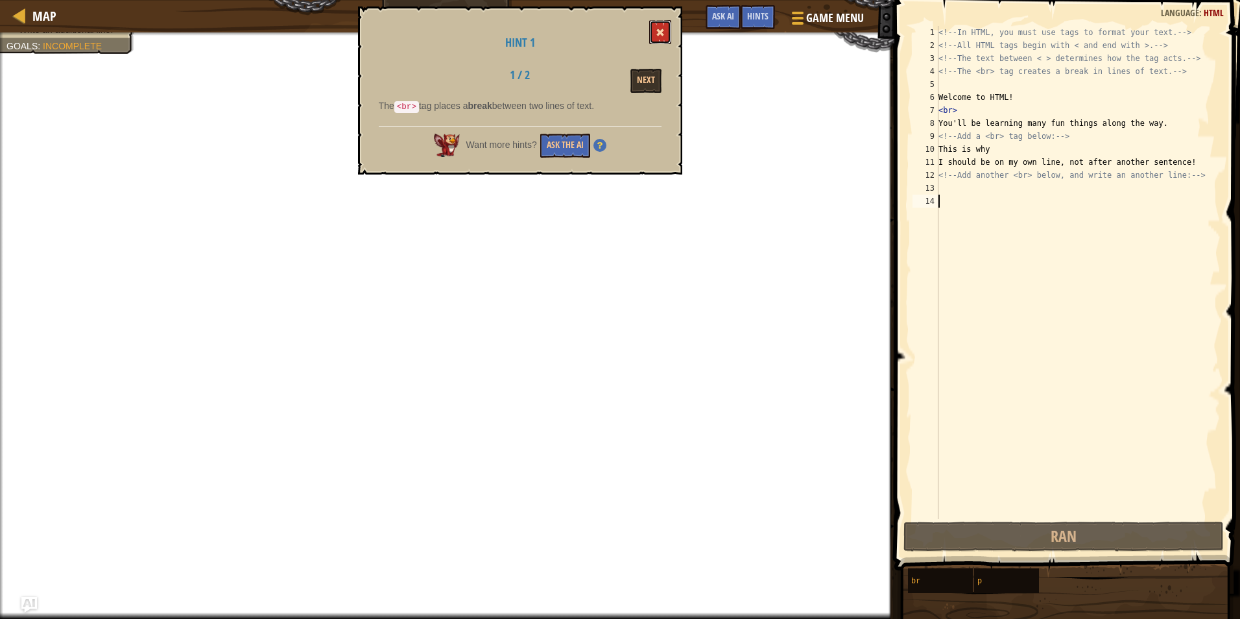
click at [660, 30] on span at bounding box center [660, 32] width 9 height 9
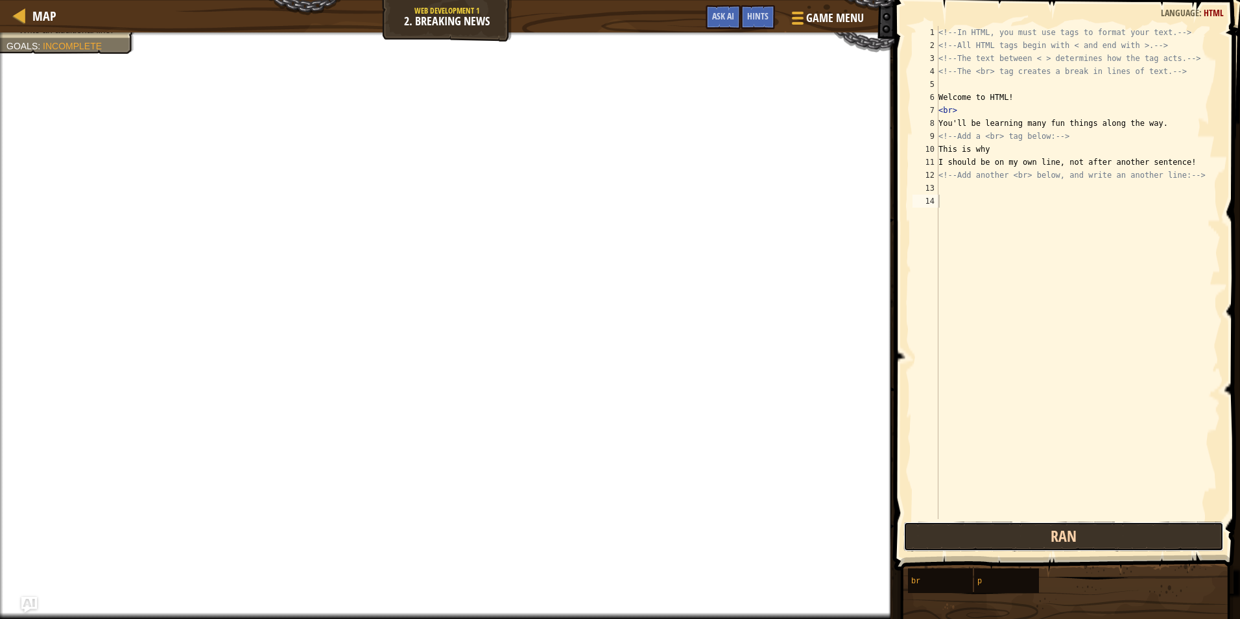
click at [1075, 531] on span "Ran" at bounding box center [1064, 535] width 26 height 21
type textarea "hi"
click at [1160, 542] on button "Run ⇧↵" at bounding box center [1064, 536] width 320 height 30
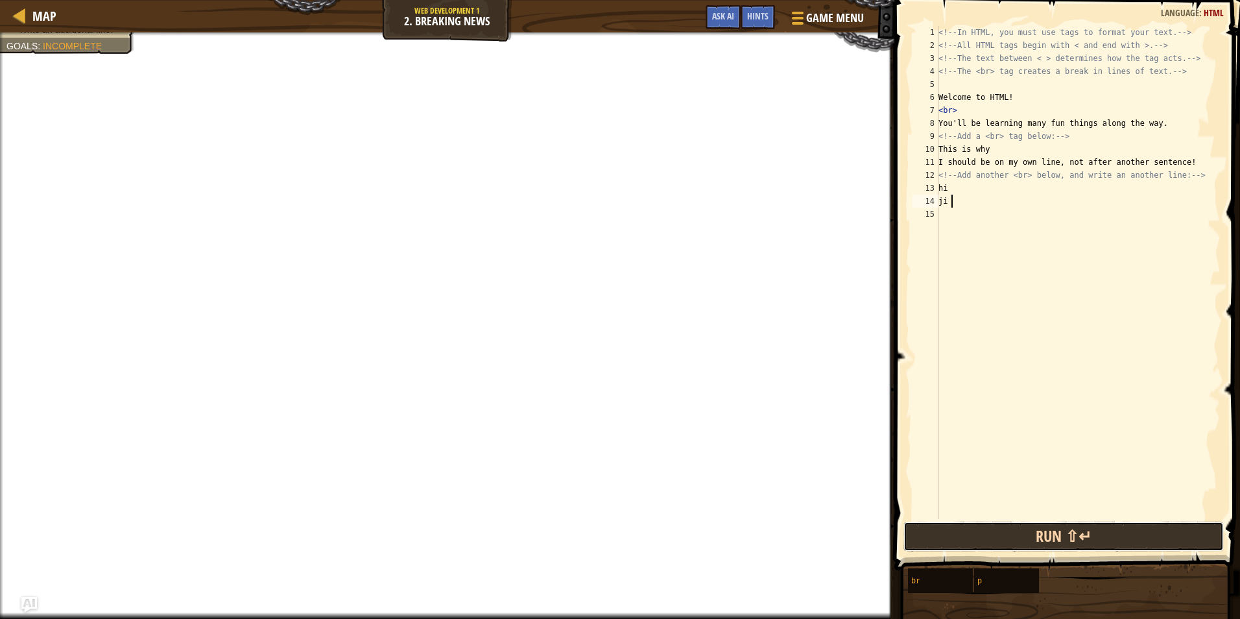
click at [1160, 541] on button "Run ⇧↵" at bounding box center [1064, 536] width 320 height 30
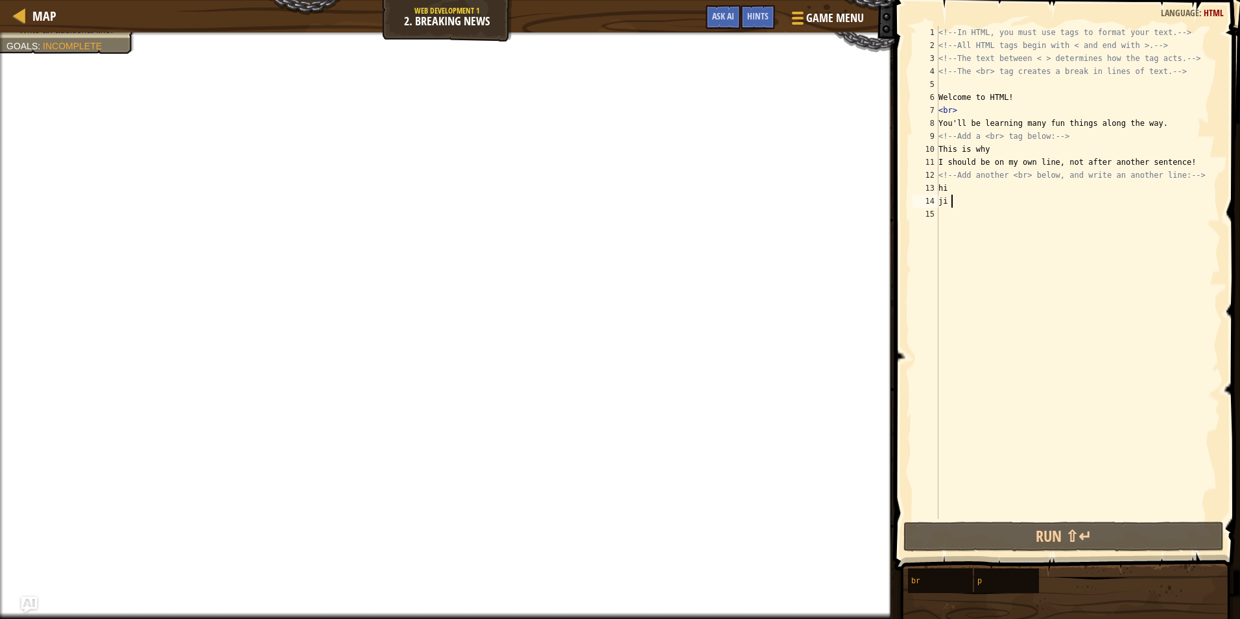
type textarea "j"
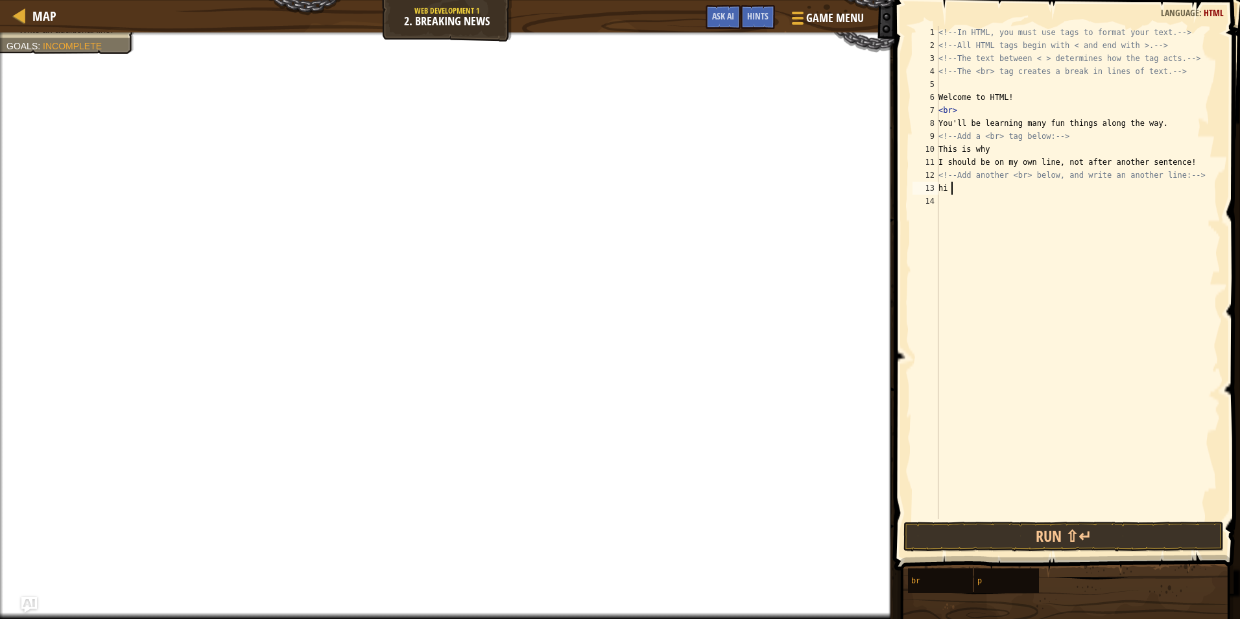
type textarea "h"
type textarea "left"
click at [984, 547] on button "Run ⇧↵" at bounding box center [1064, 536] width 320 height 30
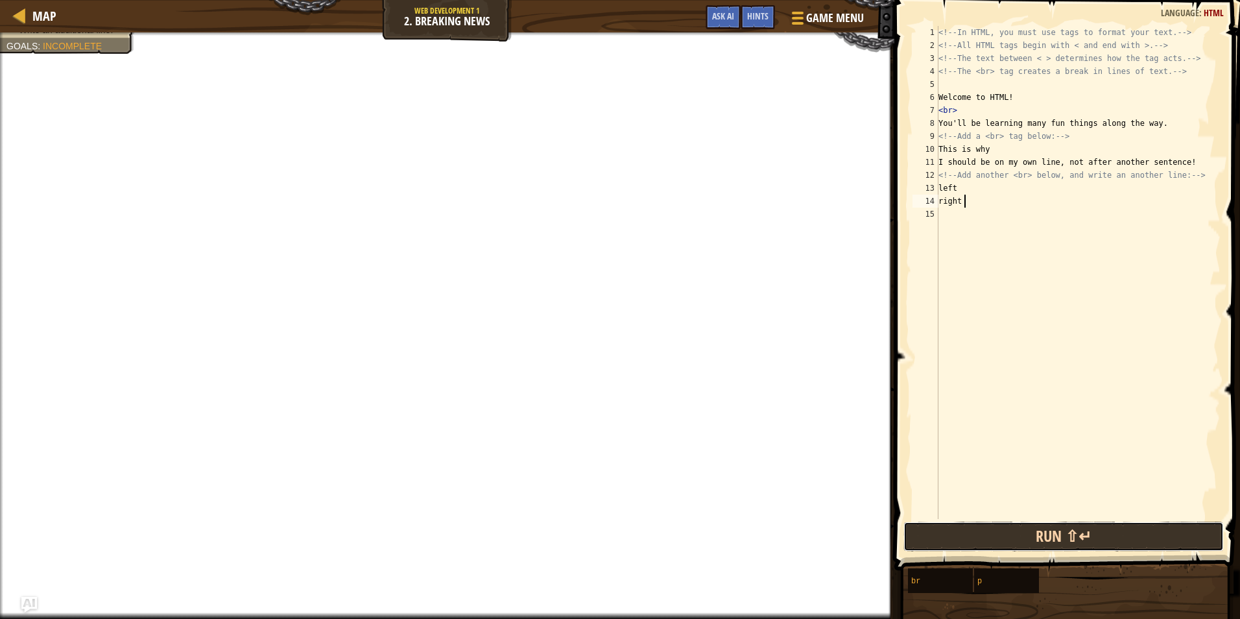
click at [981, 543] on button "Run ⇧↵" at bounding box center [1064, 536] width 320 height 30
click at [982, 542] on button "Run ⇧↵" at bounding box center [1064, 536] width 320 height 30
click at [997, 544] on button "Run ⇧↵" at bounding box center [1064, 536] width 320 height 30
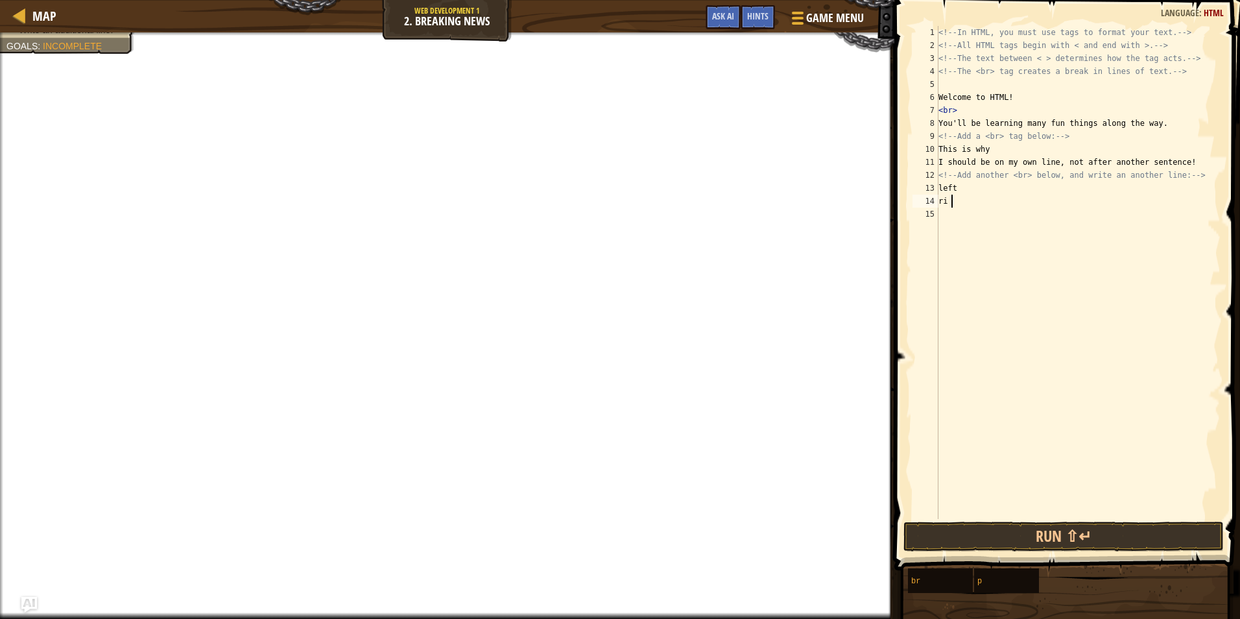
type textarea "r"
type textarea "l"
click at [990, 145] on div "<!-- In HTML, you must use tags to format your text. --> <!-- All HTML tags beg…" at bounding box center [1078, 285] width 285 height 519
type textarea "T"
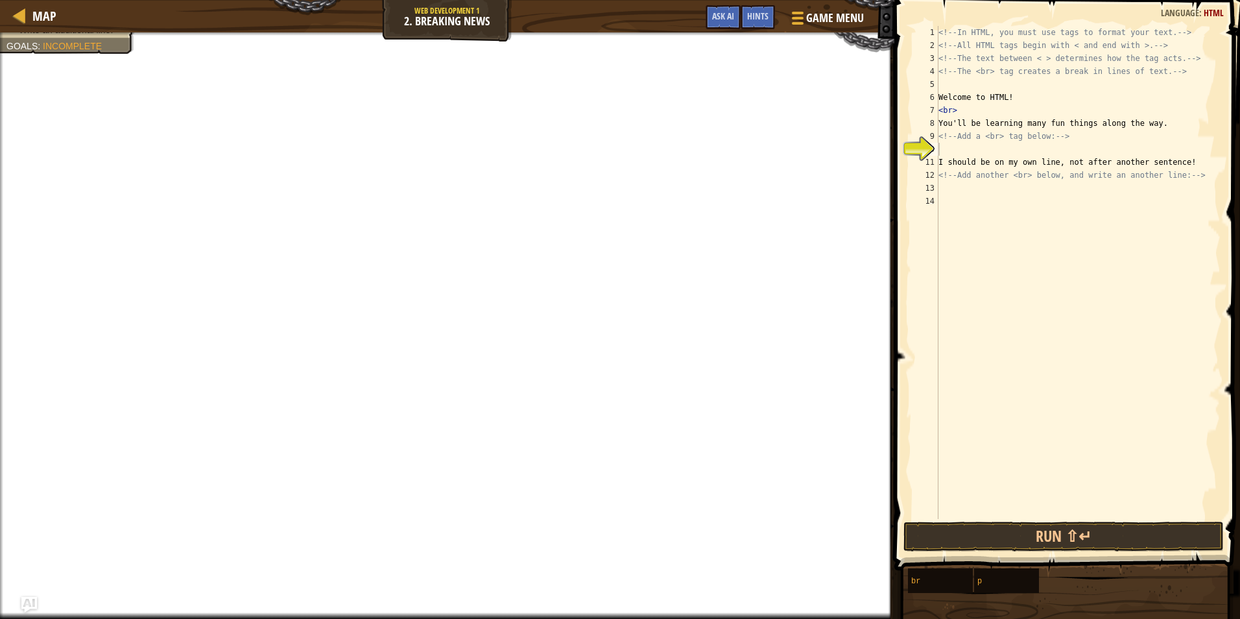
type textarea "<!-- Add a <br> tag below: -->"
click at [981, 135] on div "<!-- In HTML, you must use tags to format your text. --> <!-- All HTML tags beg…" at bounding box center [1078, 285] width 285 height 519
click at [943, 147] on div "<!-- In HTML, you must use tags to format your text. --> <!-- All HTML tags beg…" at bounding box center [1078, 285] width 285 height 519
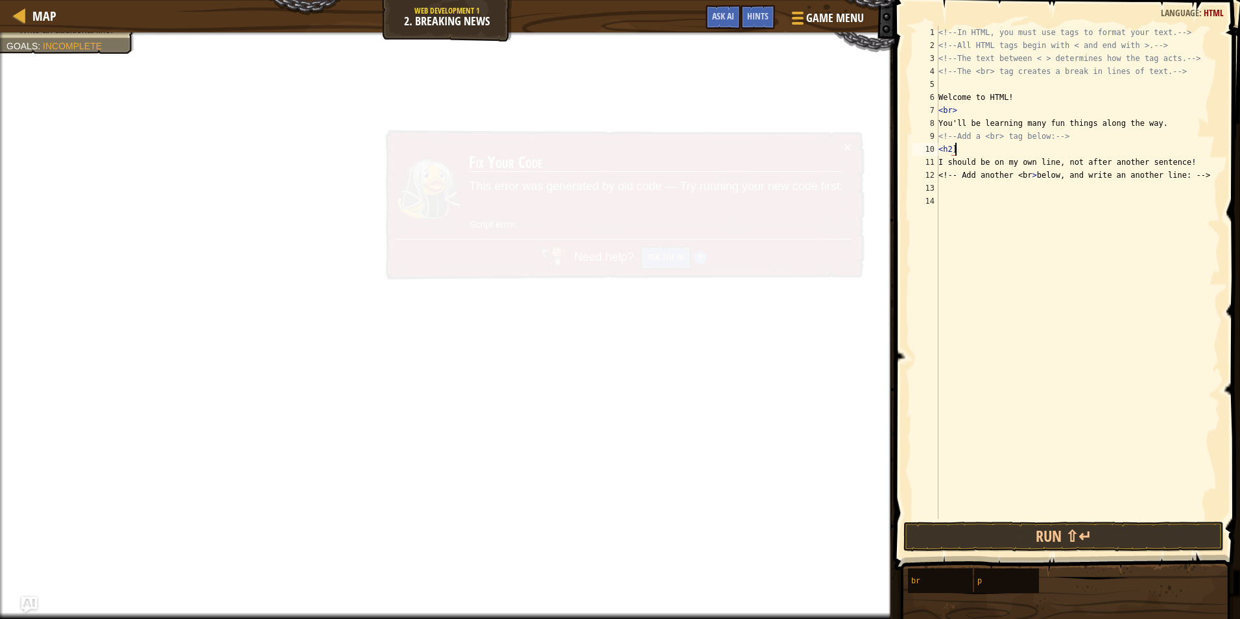
scroll to position [6, 1]
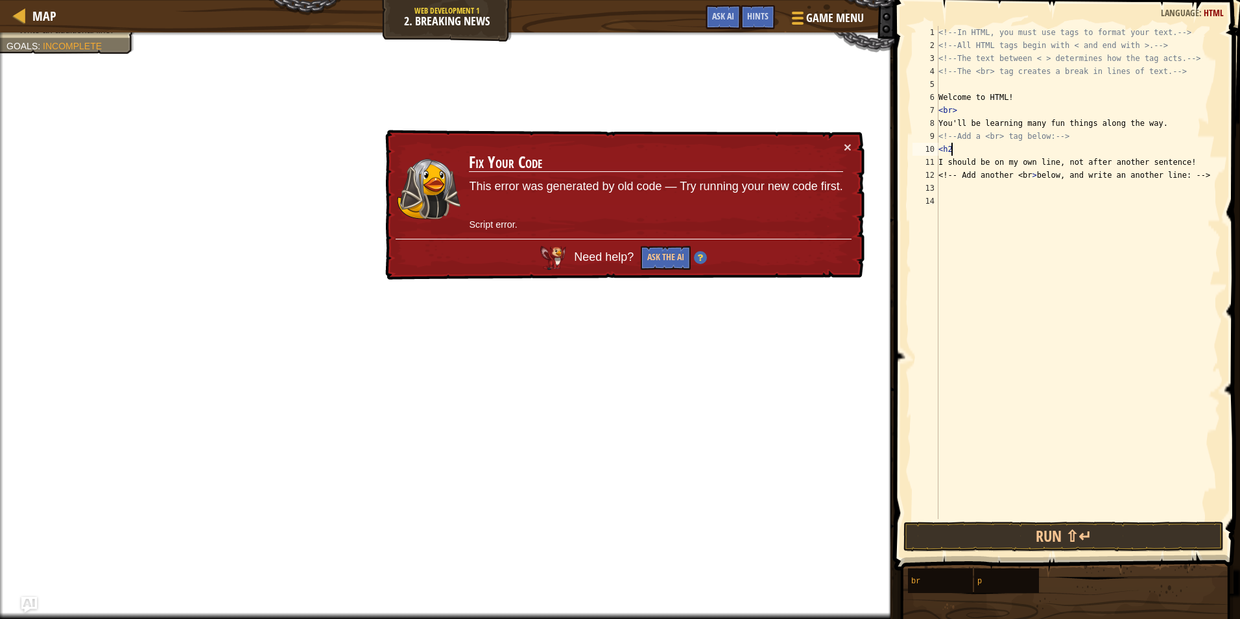
type textarea "<h2>"
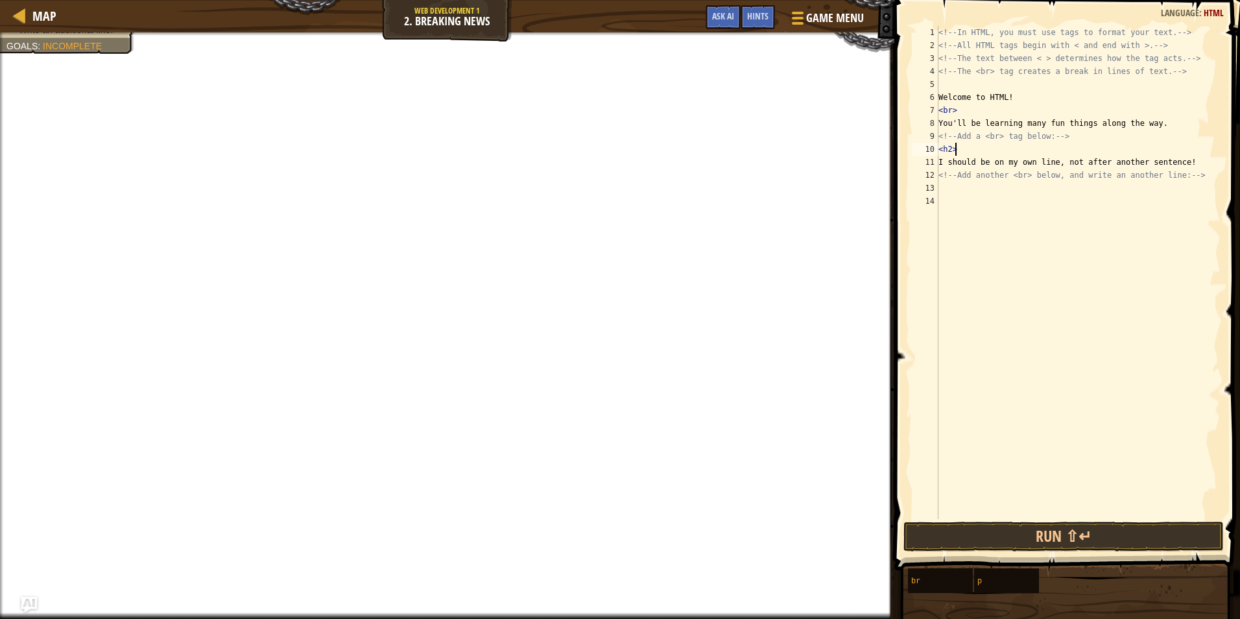
click at [953, 193] on div "<!-- In HTML, you must use tags to format your text. --> <!-- All HTML tags beg…" at bounding box center [1078, 285] width 285 height 519
drag, startPoint x: 958, startPoint y: 173, endPoint x: 1190, endPoint y: 180, distance: 232.3
click at [1190, 180] on div "<!-- In HTML, you must use tags to format your text. --> <!-- All HTML tags beg…" at bounding box center [1078, 285] width 285 height 519
click at [970, 147] on div "<!-- In HTML, you must use tags to format your text. --> <!-- All HTML tags beg…" at bounding box center [1078, 285] width 285 height 519
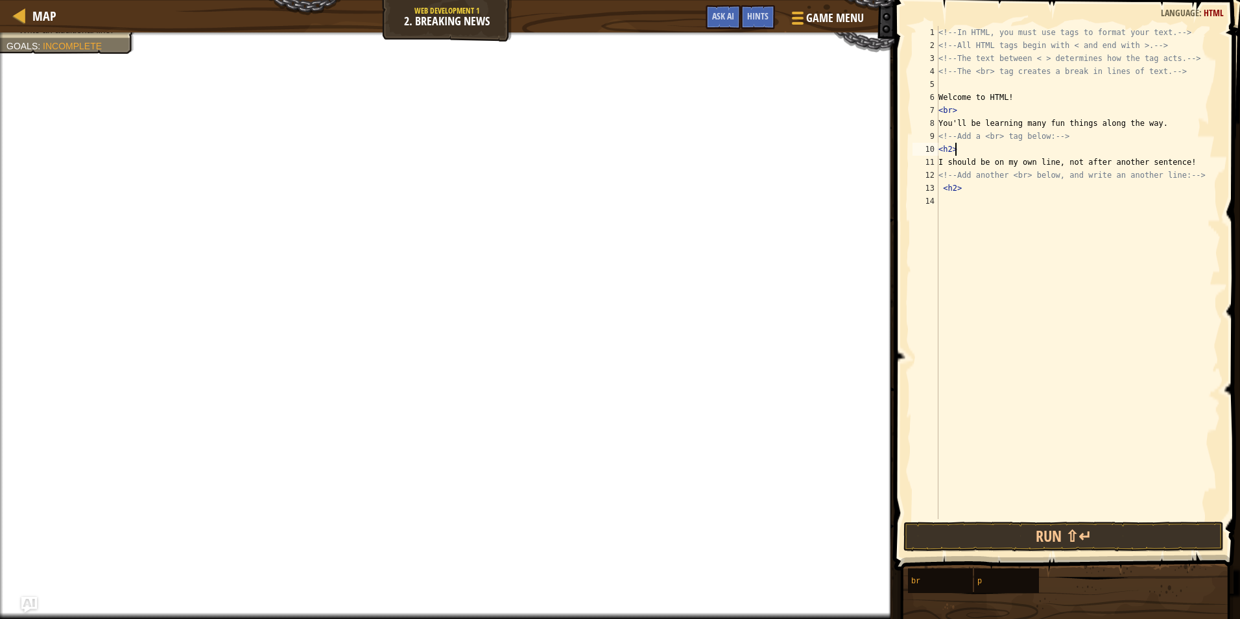
paste textarea "Add another <br> below, and write an another line: -->"
click at [1194, 180] on div "<!-- In HTML, you must use tags to format your text. --> <!-- All HTML tags beg…" at bounding box center [1078, 285] width 285 height 519
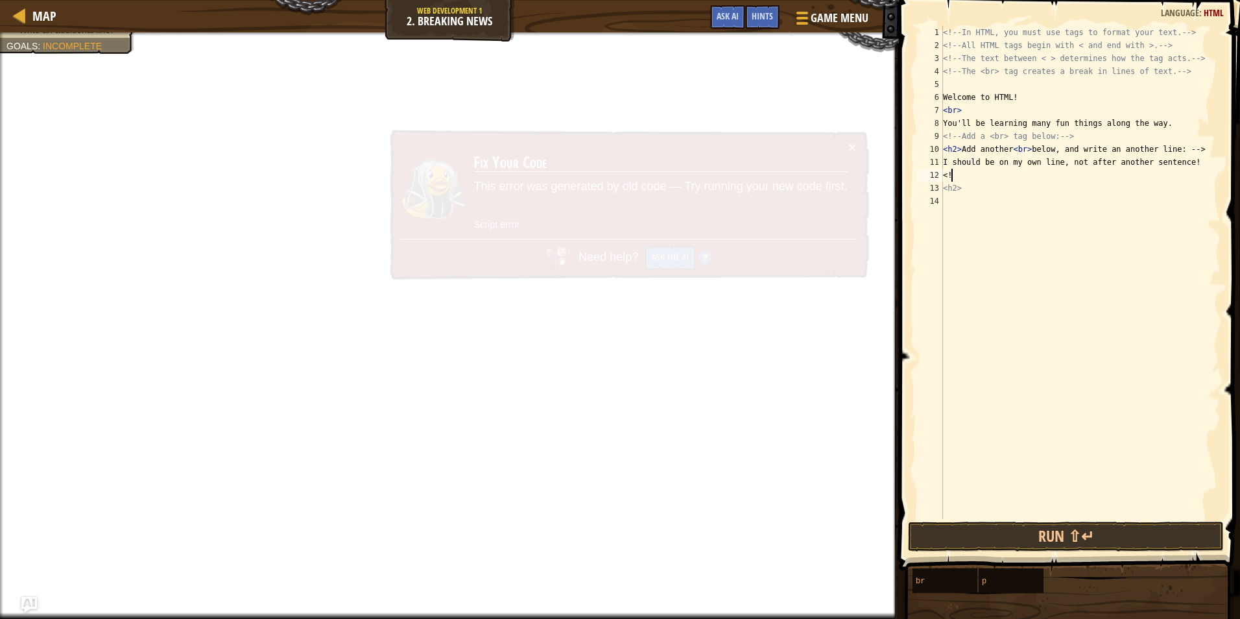
type textarea "<"
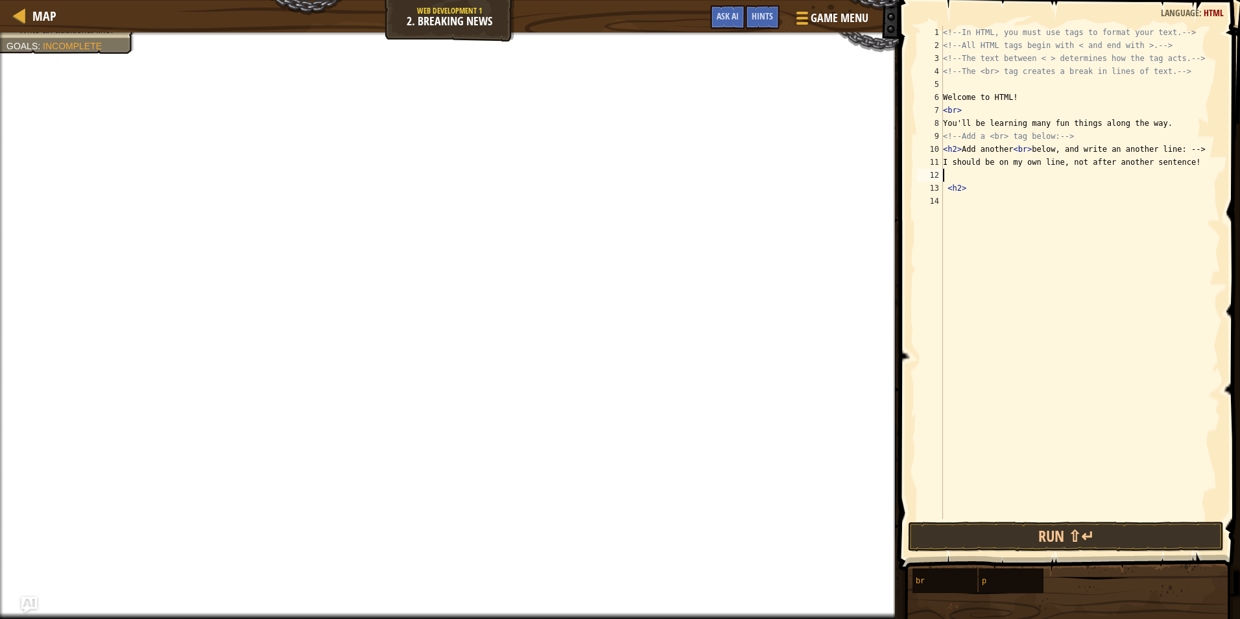
type textarea "v"
type textarea "<br>six seven"
click at [1180, 528] on button "Done" at bounding box center [1141, 536] width 151 height 30
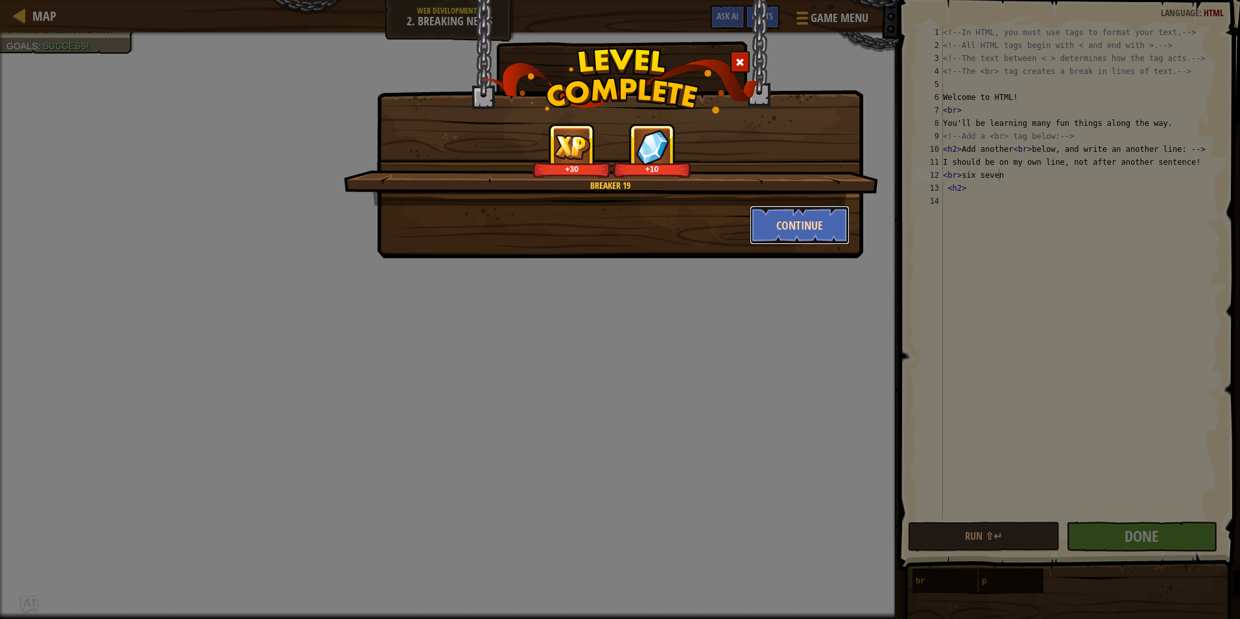
drag, startPoint x: 806, startPoint y: 209, endPoint x: 805, endPoint y: 218, distance: 9.1
click at [805, 218] on button "Continue" at bounding box center [800, 225] width 101 height 39
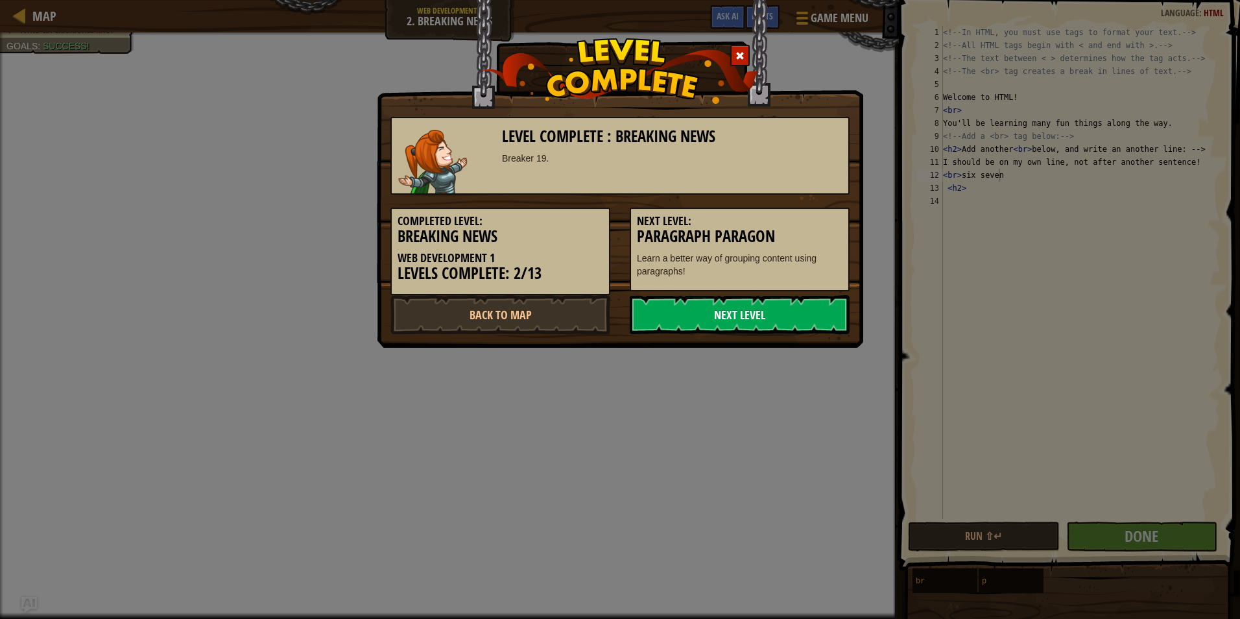
click at [775, 313] on link "Next Level" at bounding box center [740, 314] width 220 height 39
click at [790, 322] on link "Next Level" at bounding box center [740, 314] width 220 height 39
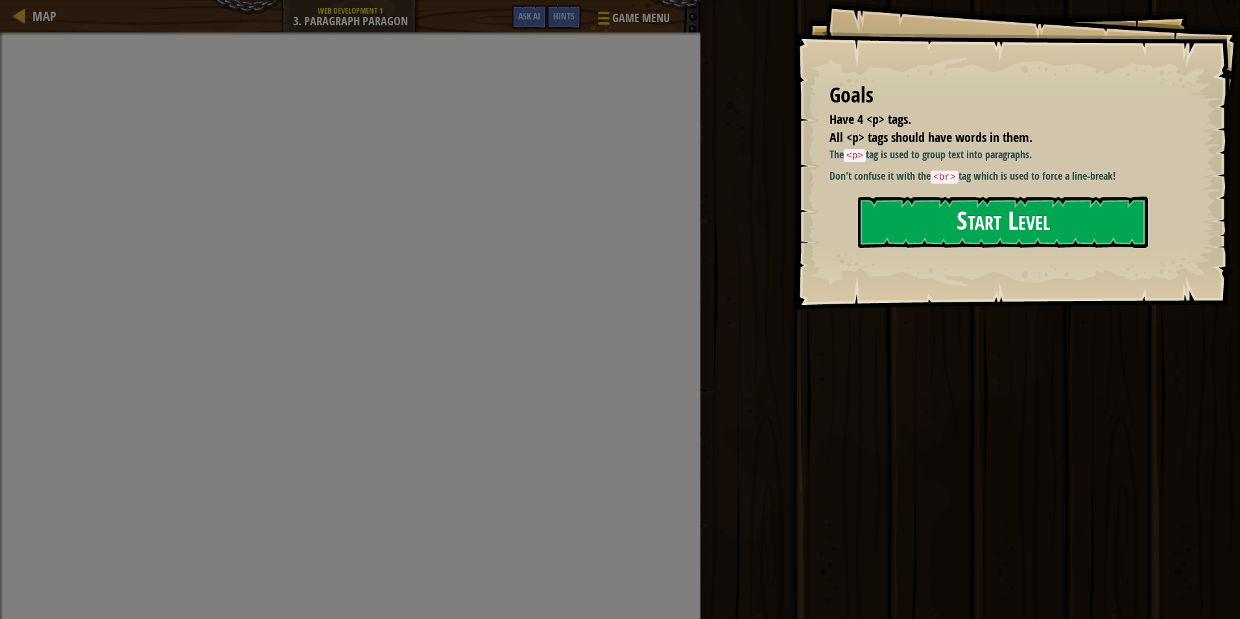
click at [935, 235] on button "Start Level" at bounding box center [1003, 222] width 290 height 51
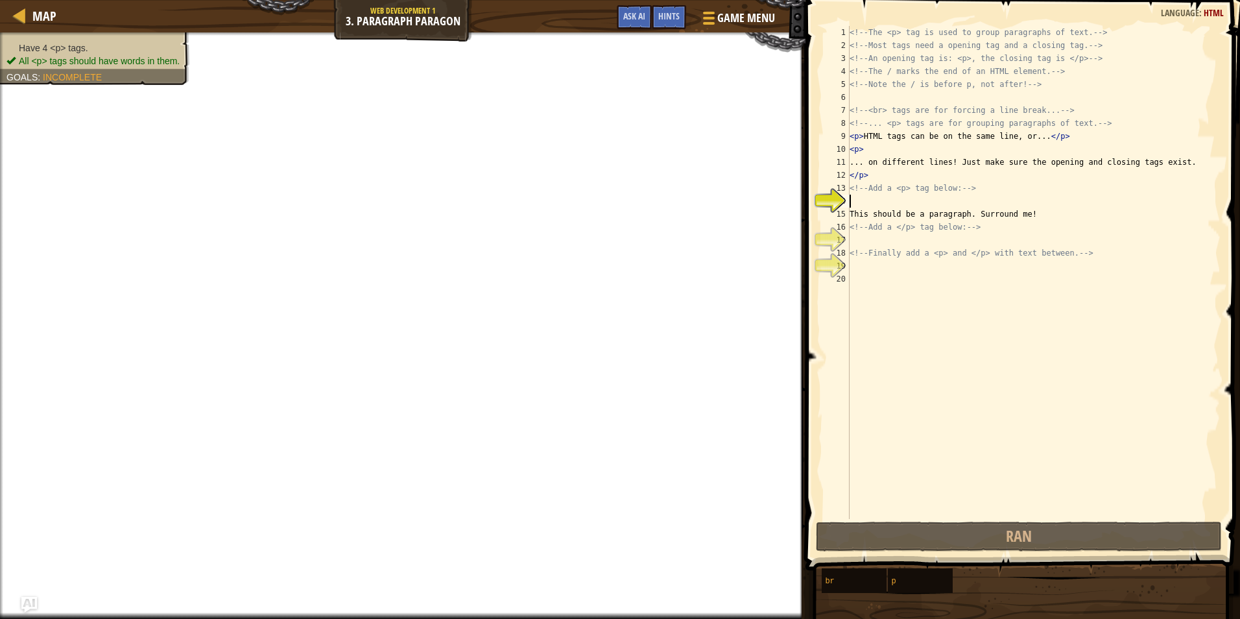
type textarea ","
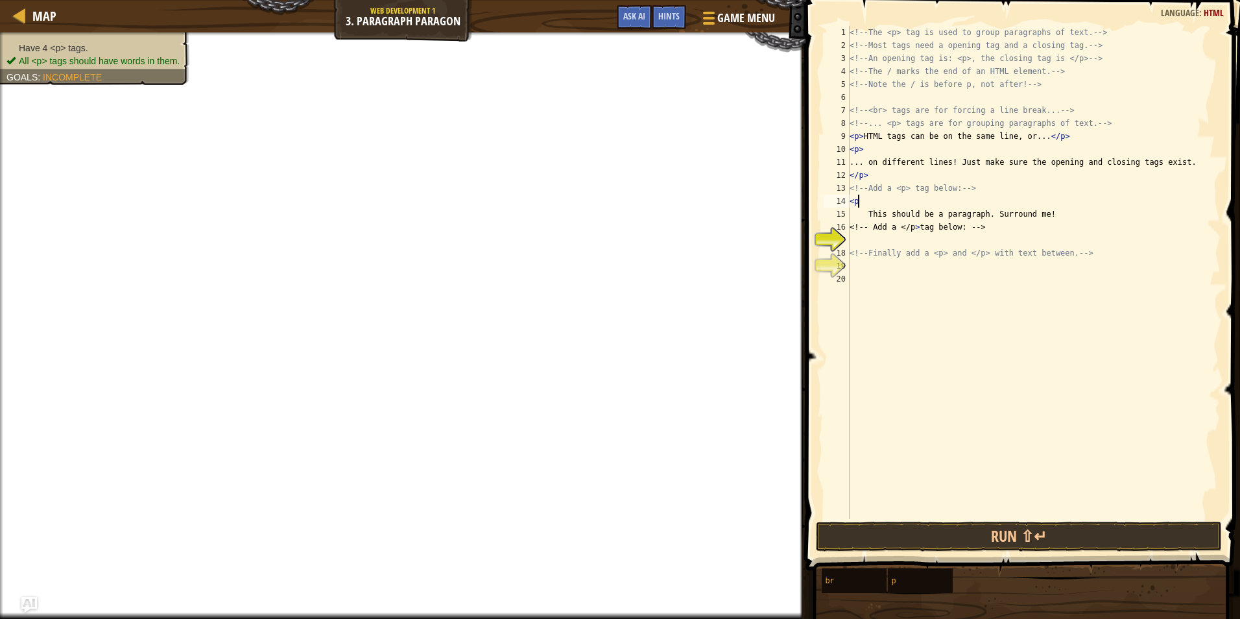
type textarea "<p>"
click at [893, 237] on div "<!-- The <p> tag is used to group paragraphs of text. --> <!-- Most tags need a…" at bounding box center [1034, 285] width 374 height 519
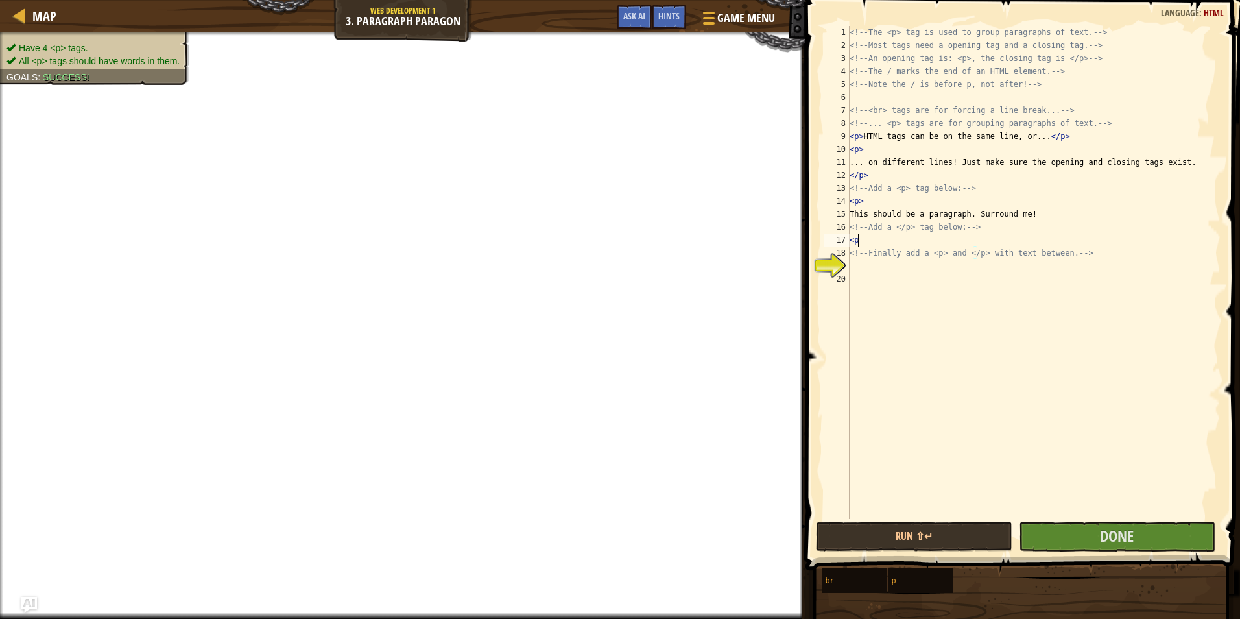
type textarea "<p>"
click at [868, 269] on div "<!-- The <p> tag is used to group paragraphs of text. --> <!-- Most tags need a…" at bounding box center [1034, 285] width 374 height 519
type textarea "<p><"
click at [1174, 544] on button "Done" at bounding box center [1117, 536] width 197 height 30
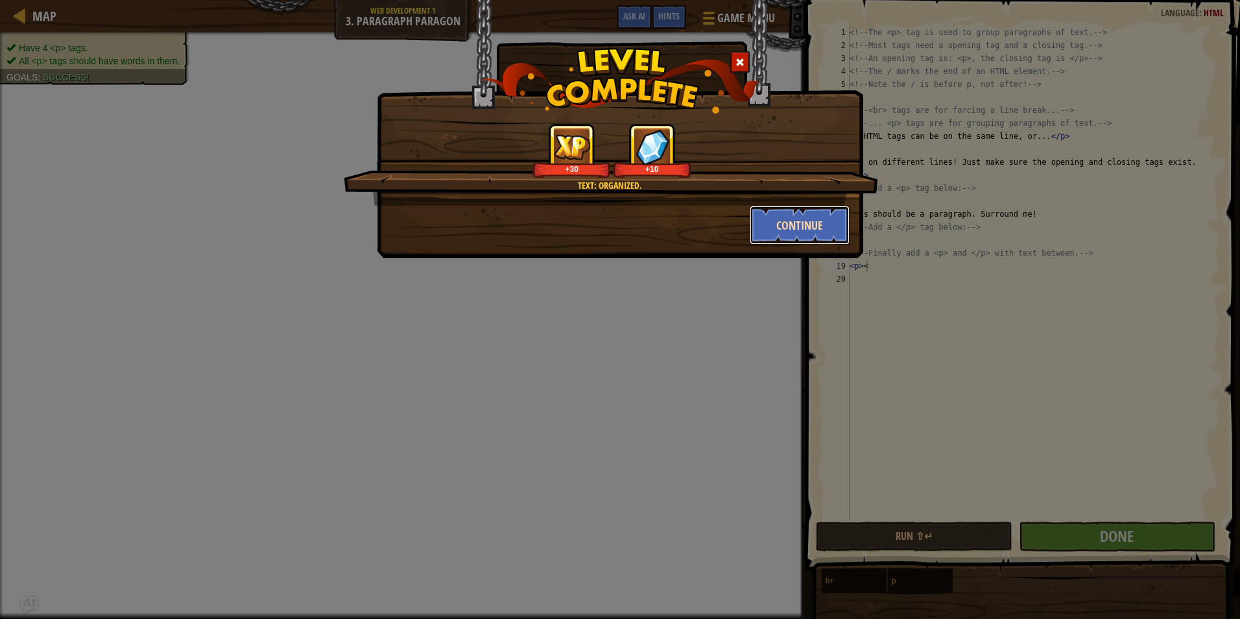
click at [819, 215] on button "Continue" at bounding box center [800, 225] width 101 height 39
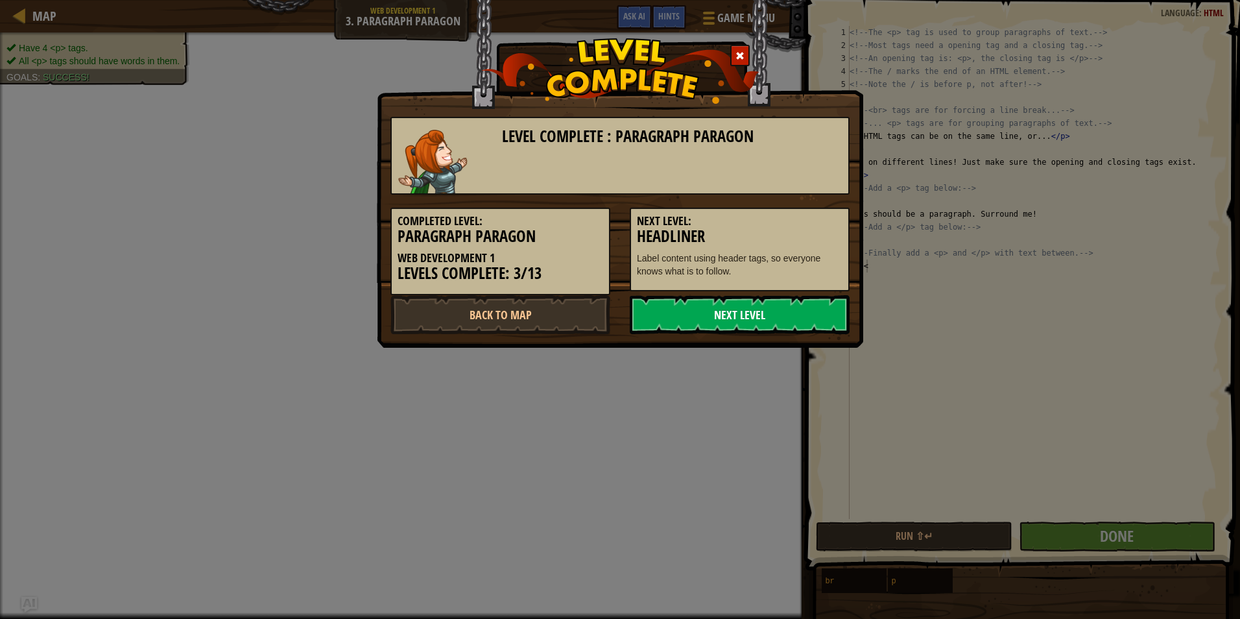
drag, startPoint x: 747, startPoint y: 326, endPoint x: 750, endPoint y: 319, distance: 7.3
click at [750, 321] on link "Next Level" at bounding box center [740, 314] width 220 height 39
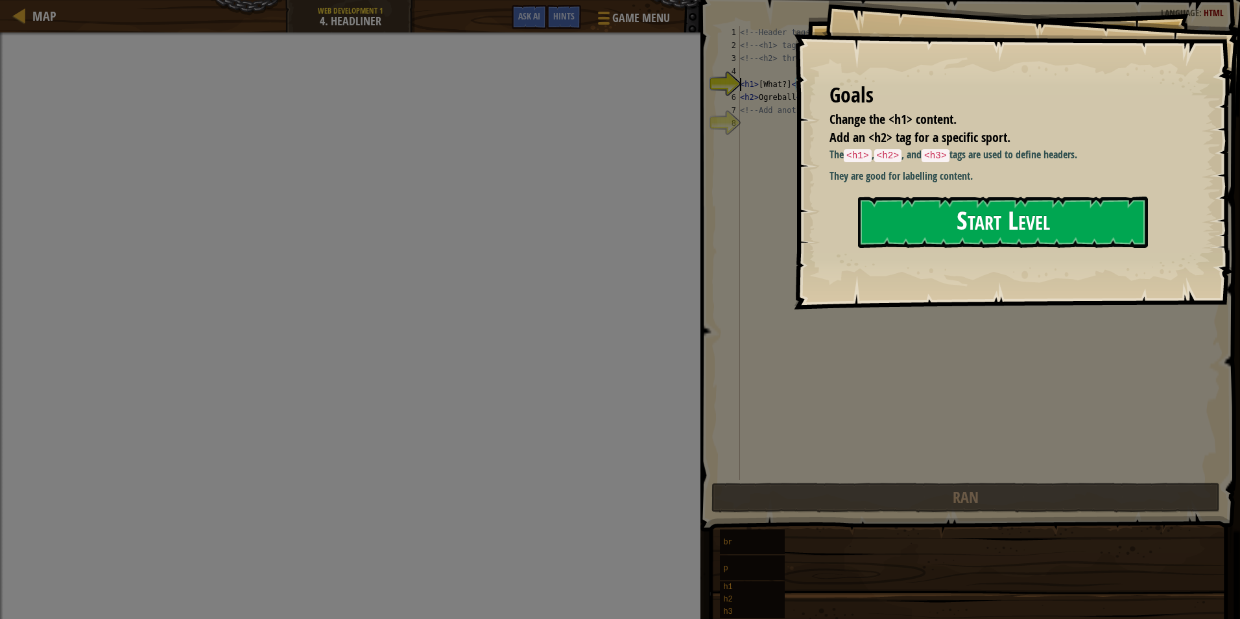
click at [969, 209] on button "Start Level" at bounding box center [1003, 222] width 290 height 51
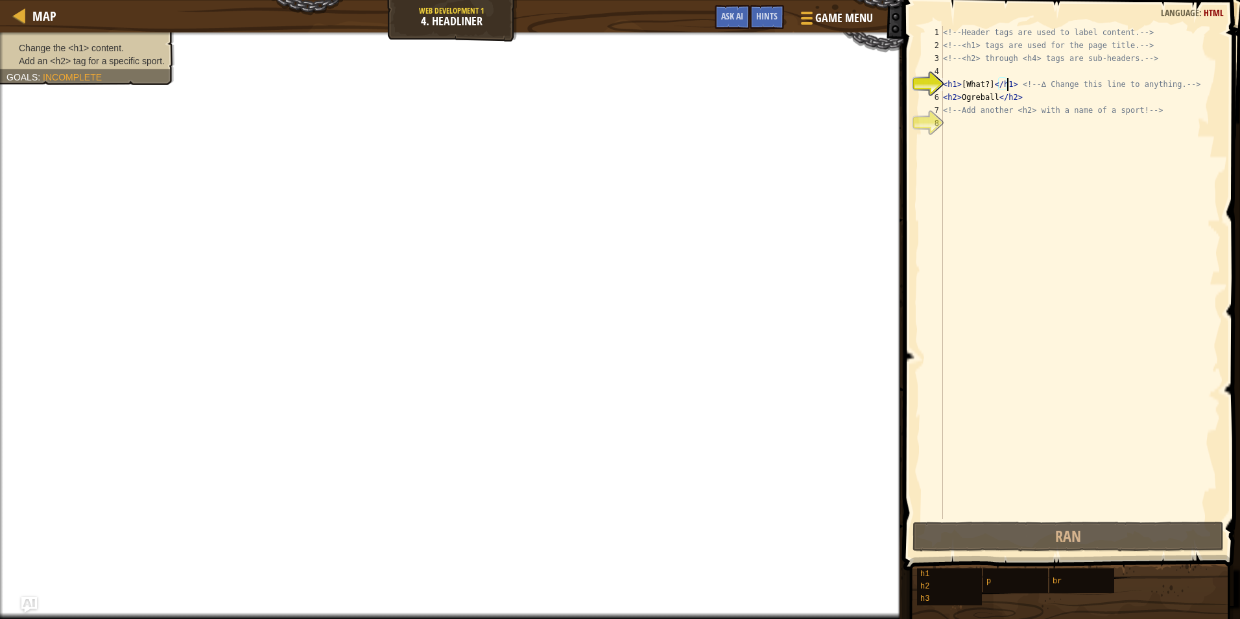
click at [1007, 80] on div "<!-- Header tags are used to label content. --> <!-- <h1> tags are used for the…" at bounding box center [1080, 285] width 280 height 519
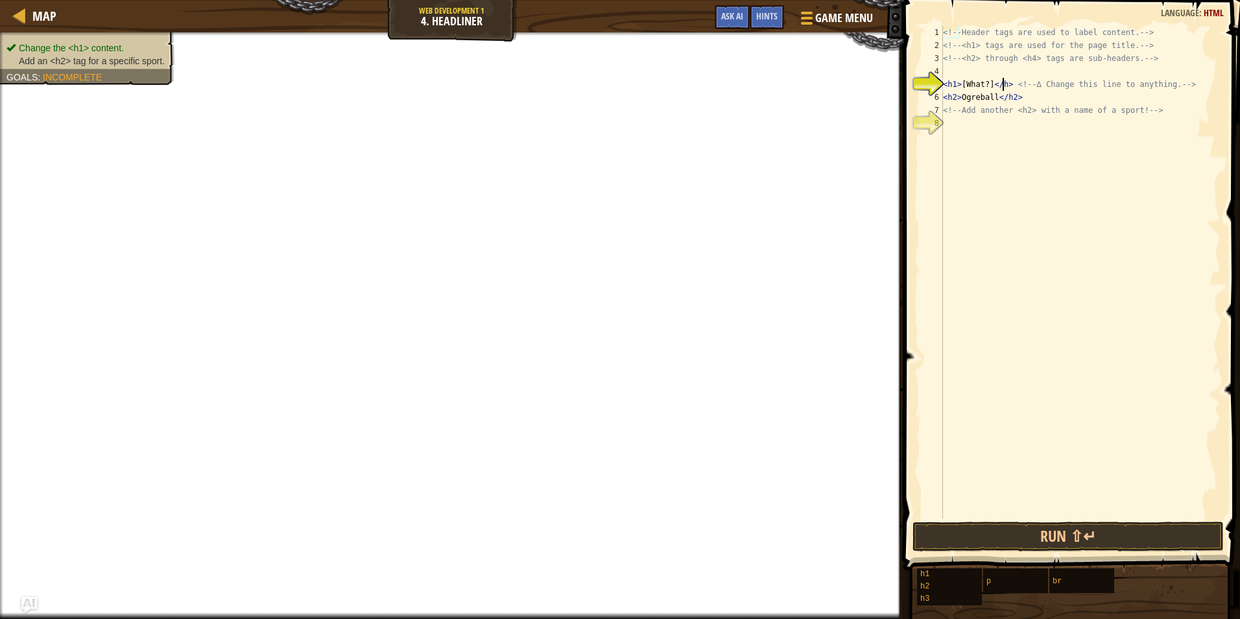
type textarea "<h1>[What?]</> <!-- ∆ Change this line to anything. -->"
click at [964, 128] on div "<!-- Header tags are used to label content. --> <!-- <h1> tags are used for the…" at bounding box center [1080, 285] width 280 height 519
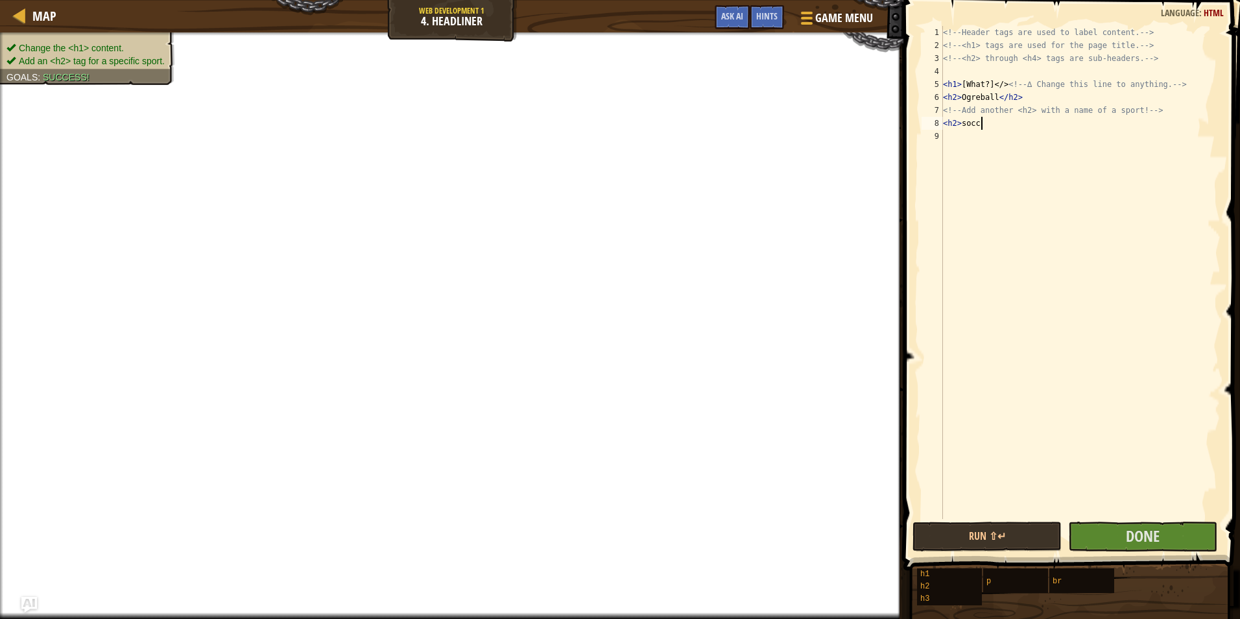
scroll to position [6, 3]
type textarea "<h2> soccer"
click at [1163, 521] on span at bounding box center [1073, 266] width 347 height 608
click at [1160, 527] on span "Done" at bounding box center [1143, 535] width 34 height 21
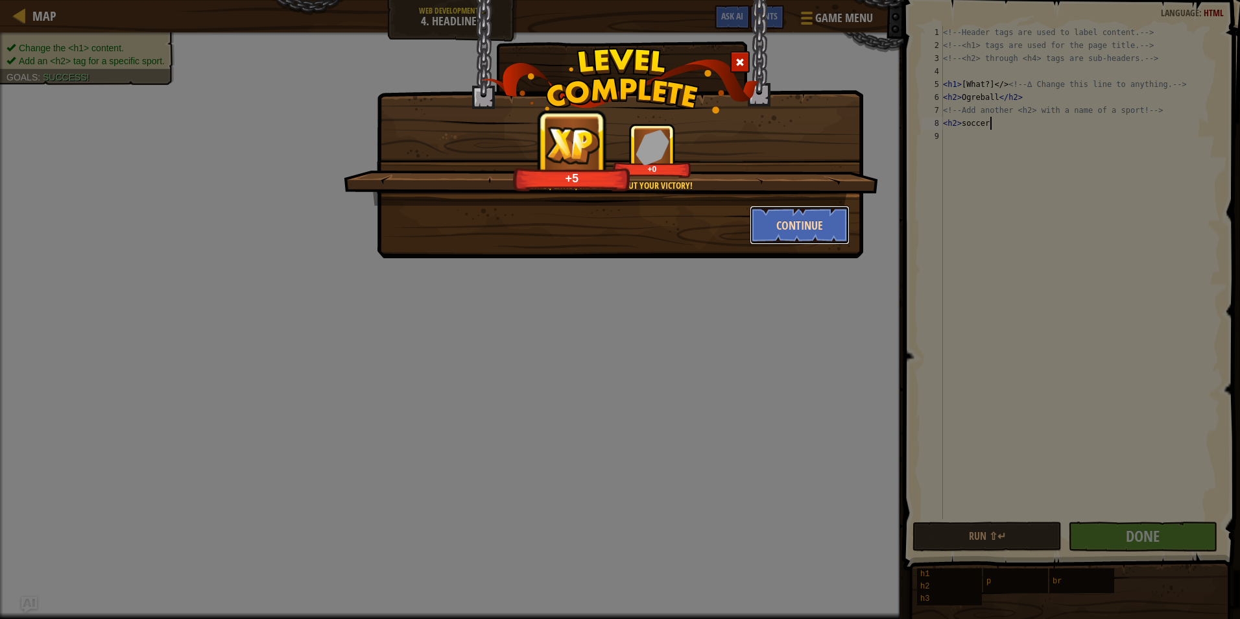
click at [817, 221] on button "Continue" at bounding box center [800, 225] width 101 height 39
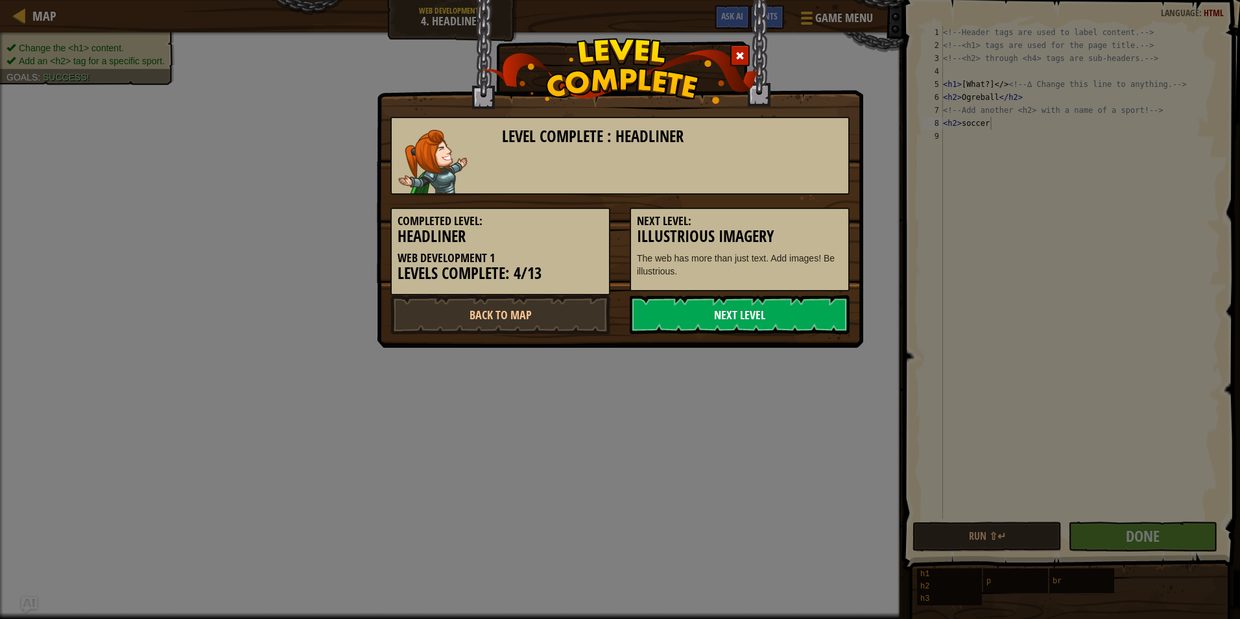
click at [763, 315] on link "Next Level" at bounding box center [740, 314] width 220 height 39
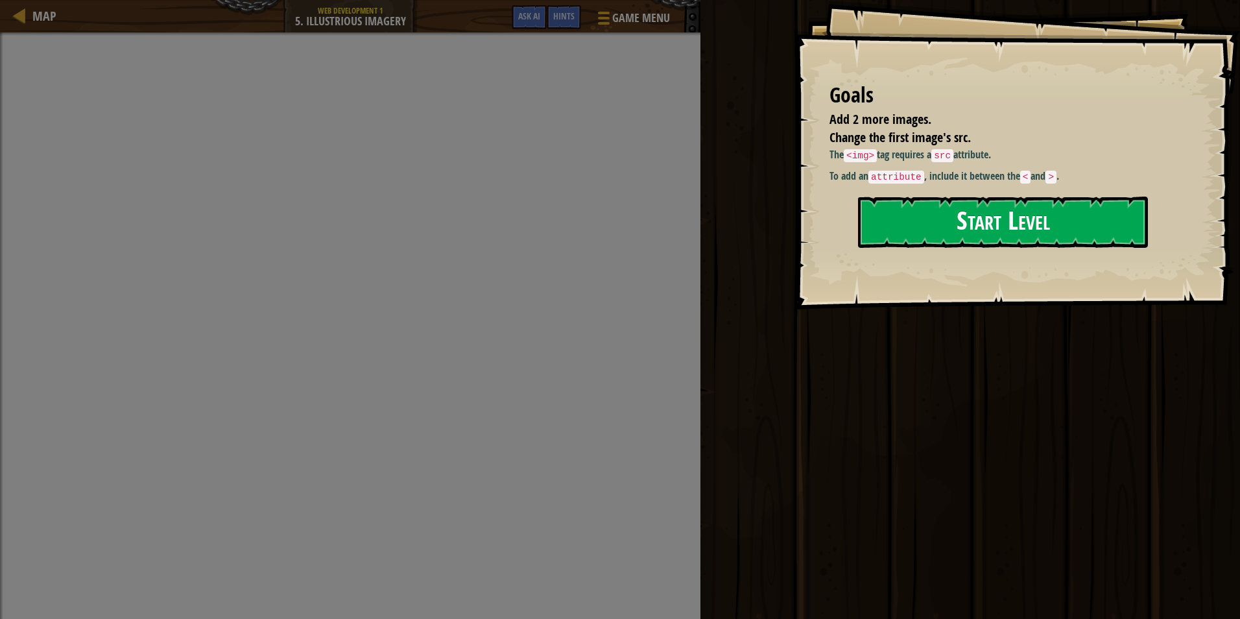
click at [916, 230] on button "Start Level" at bounding box center [1003, 222] width 290 height 51
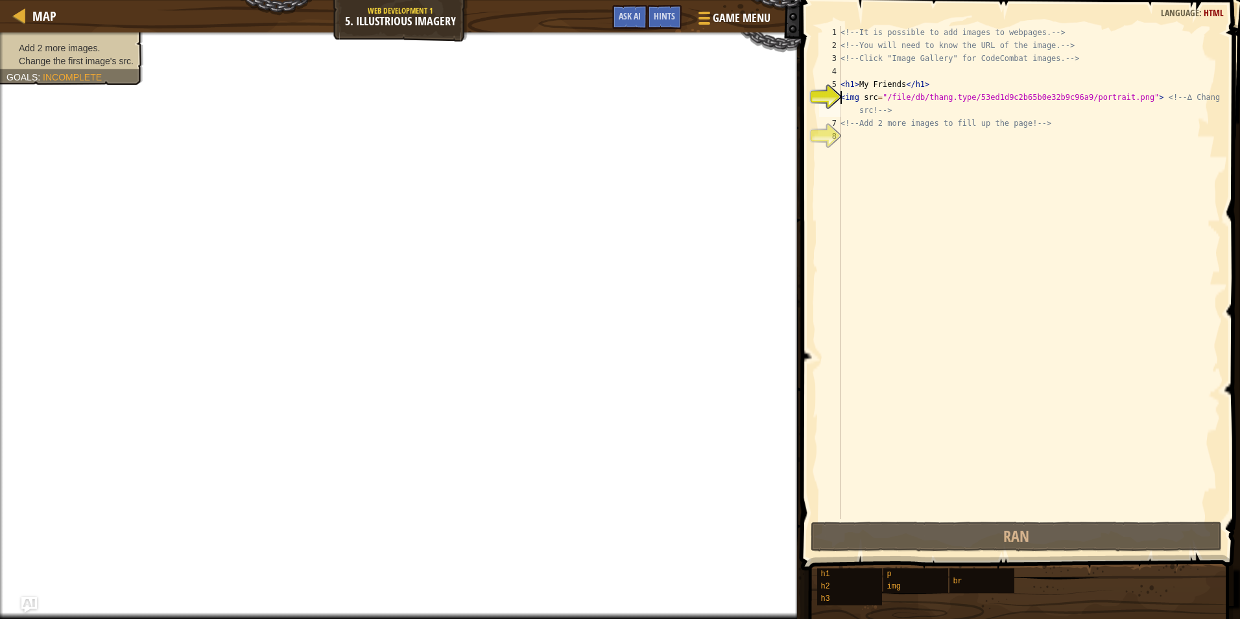
click at [842, 97] on div "<!-- It is possible to add images to webpages. --> <!-- You will need to know t…" at bounding box center [1029, 285] width 383 height 519
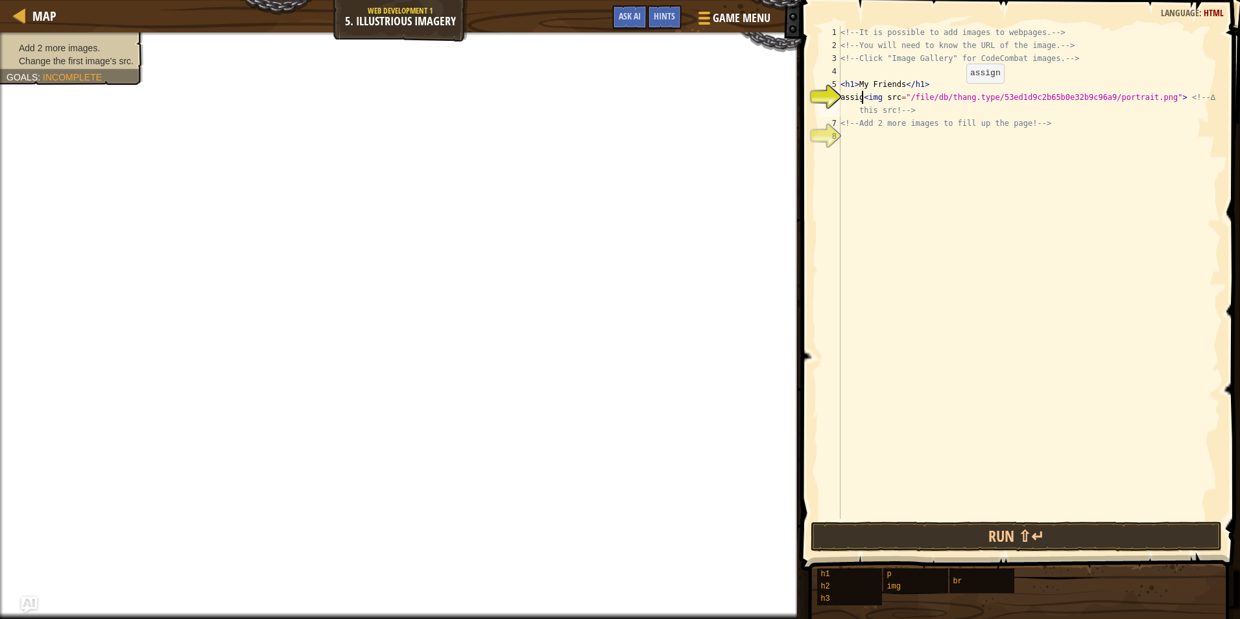
type textarea "assign<img src="/file/db/thang.type/53ed1d9c2b65b0e32b9c96a9/portrait.png"> <!-…"
click at [833, 143] on div "8" at bounding box center [829, 136] width 21 height 13
type textarea "assign<img src="/file/db/thang.type/53ed1d9c2b65b0e32b9c96a9/portrait.png"> <!-…"
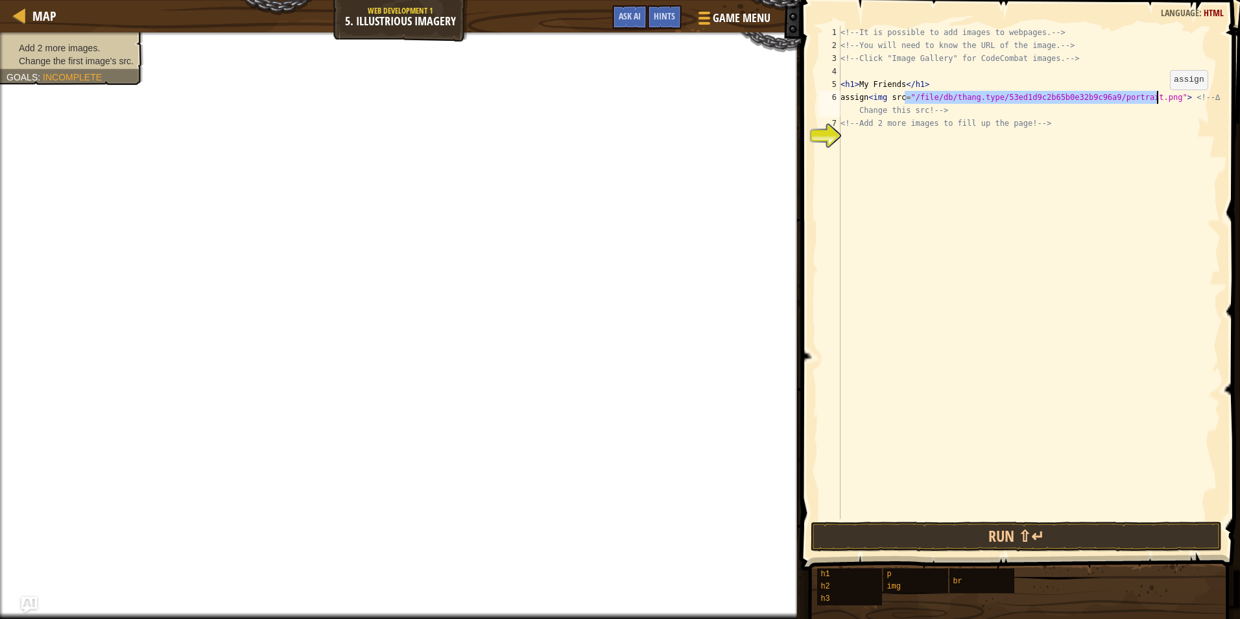
drag, startPoint x: 906, startPoint y: 91, endPoint x: 1159, endPoint y: 102, distance: 253.2
click at [1159, 102] on div "<!-- It is possible to add images to webpages. --> <!-- You will need to know t…" at bounding box center [1029, 285] width 383 height 519
click at [883, 130] on div "<!-- It is possible to add images to webpages. --> <!-- You will need to know t…" at bounding box center [1029, 285] width 383 height 519
drag, startPoint x: 887, startPoint y: 144, endPoint x: 885, endPoint y: 150, distance: 6.8
paste textarea ""/file/db/thang.type/53ed1d9c2b65b0e32b9c96a9/portrait.png""
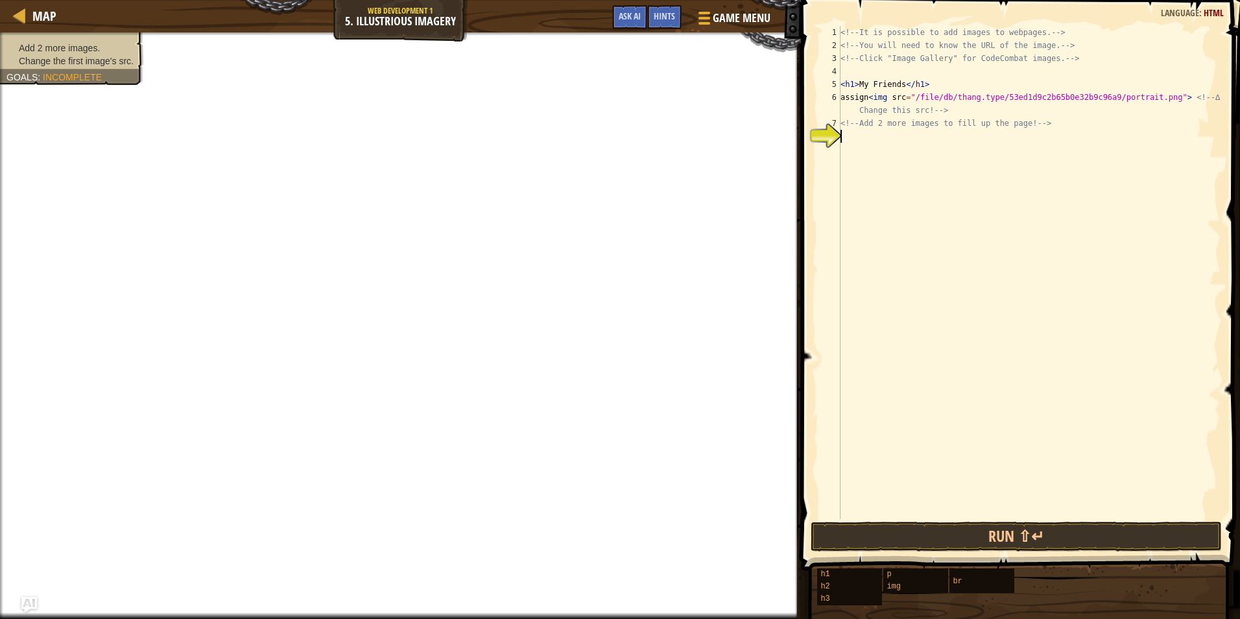
type textarea ""/file/db/thang.type/53ed1d9c2b65b0e32b9c96a9/portrait.png""
click at [861, 150] on div "<!-- It is possible to add images to webpages. --> <!-- You will need to know t…" at bounding box center [1029, 285] width 383 height 519
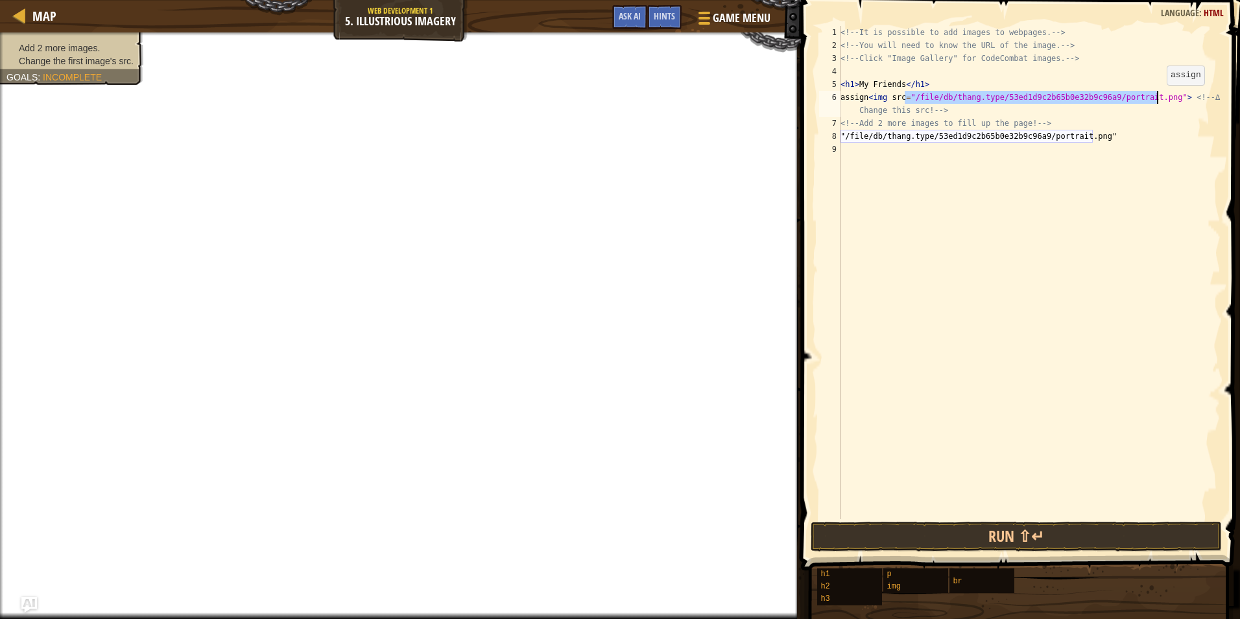
drag, startPoint x: 905, startPoint y: 96, endPoint x: 1156, endPoint y: 98, distance: 251.0
click at [1156, 98] on div "<!-- It is possible to add images to webpages. --> <!-- You will need to know t…" at bounding box center [1029, 285] width 383 height 519
type textarea "assign<img src="/file/db/thang.type/53ed1d9c2b65b0e32b9c96a9/portrait.png"> <!-…"
drag, startPoint x: 1153, startPoint y: 98, endPoint x: 1146, endPoint y: 99, distance: 6.6
click at [880, 147] on div "<!-- It is possible to add images to webpages. --> <!-- You will need to know t…" at bounding box center [1029, 285] width 383 height 519
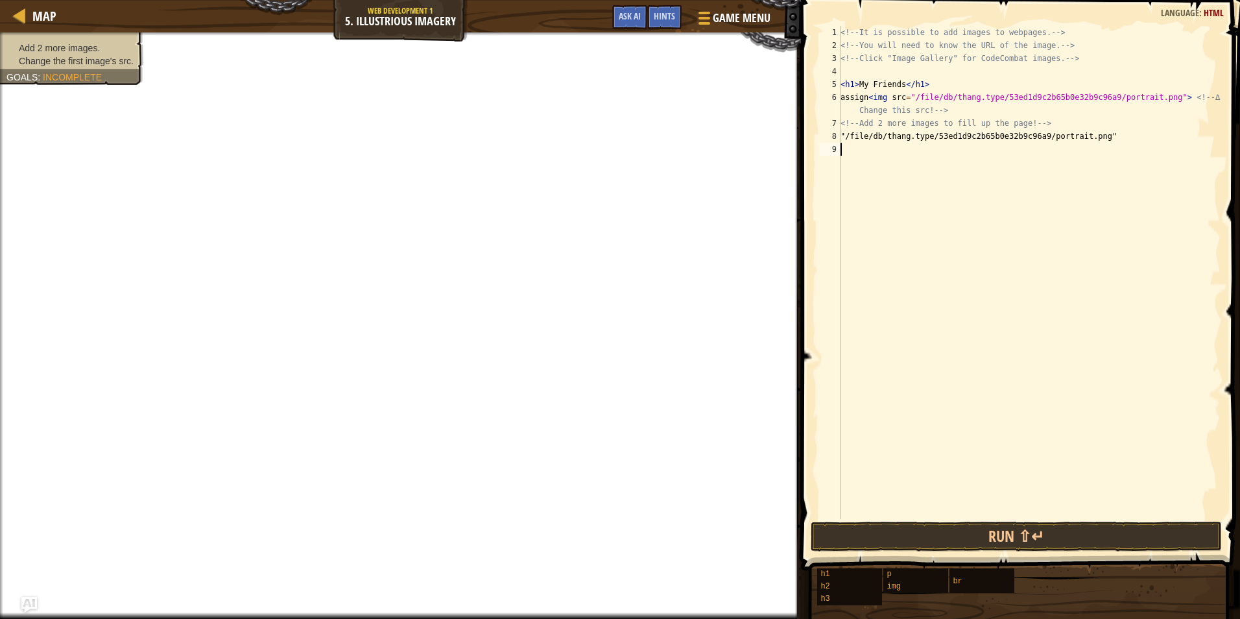
paste textarea ""/file/db/thang.type/53ed1d9c2b65b0e32b9c96a9/portrait.png""
type textarea ""/file/db/thang.type/53ed1d9c2b65b0e32b9c96a9/portrait.png""
click at [1131, 198] on div "<!-- It is possible to add images to webpages. --> <!-- You will need to know t…" at bounding box center [1031, 285] width 379 height 519
type textarea """
